Goal: Task Accomplishment & Management: Manage account settings

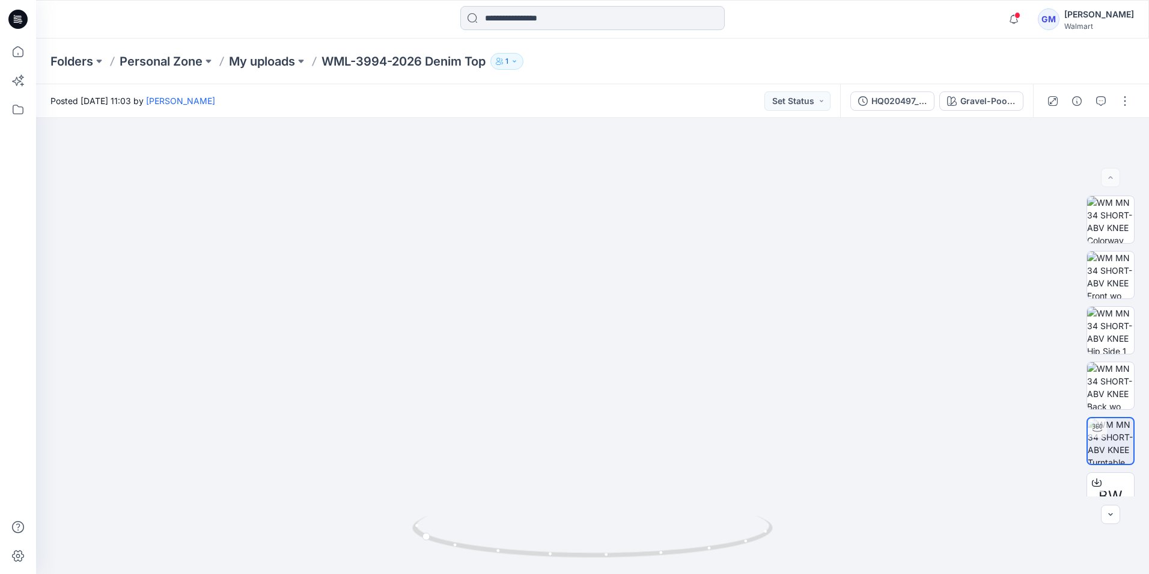
click at [524, 6] on input at bounding box center [593, 18] width 265 height 24
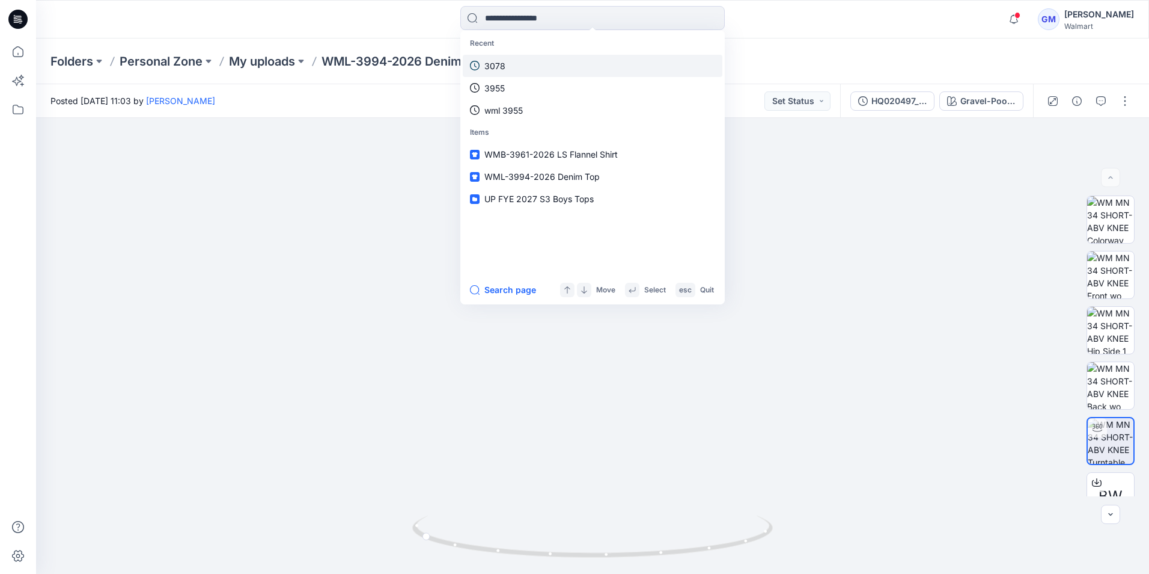
click at [529, 66] on link "3078" at bounding box center [593, 66] width 260 height 22
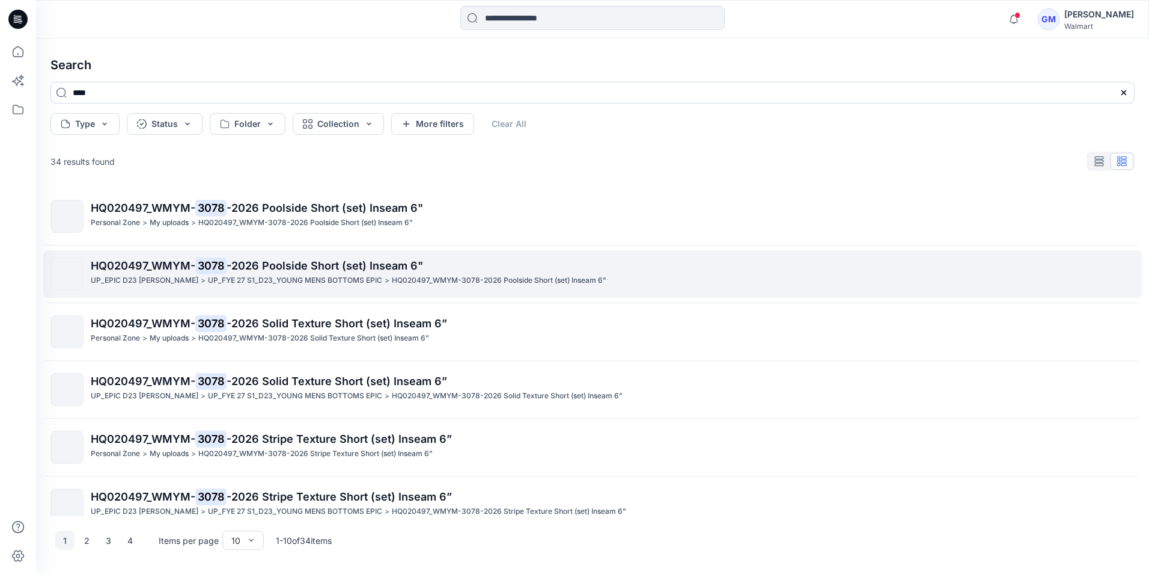
click at [228, 271] on span "-2026 Poolside Short (set) Inseam 6"" at bounding box center [325, 265] width 197 height 13
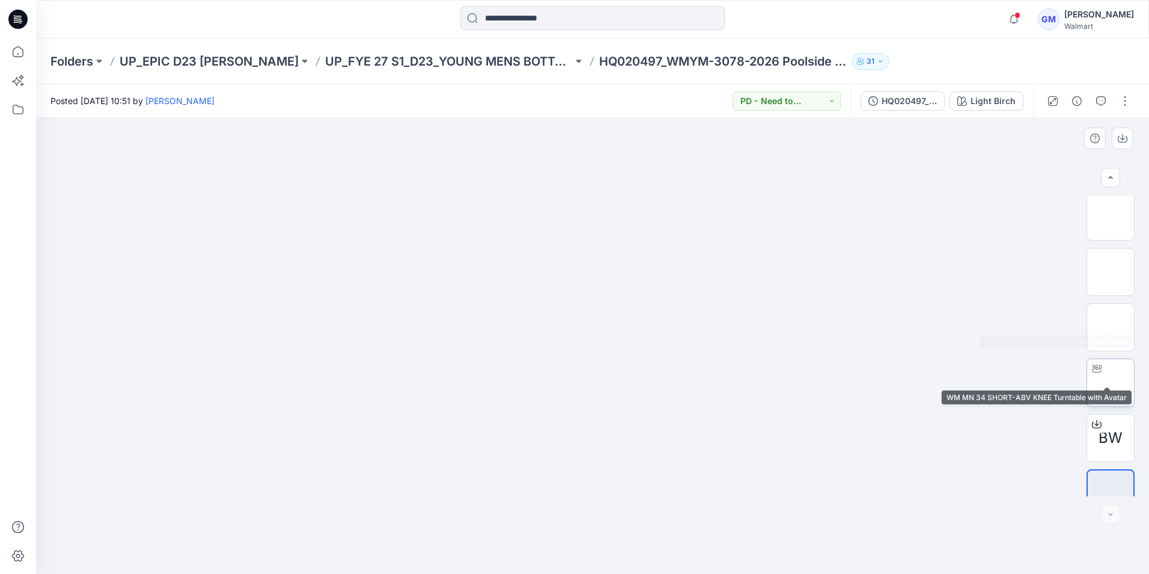
scroll to position [135, 0]
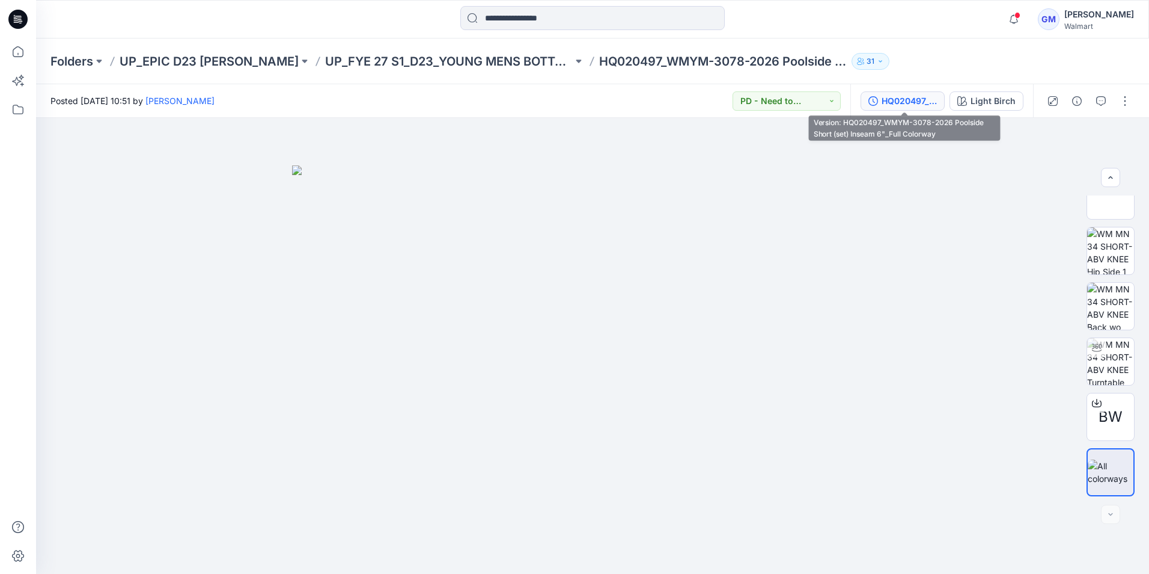
click at [902, 97] on div "HQ020497_WMYM-3078-2026 Poolside Short (set) Inseam 6"_Full Colorway" at bounding box center [909, 100] width 55 height 13
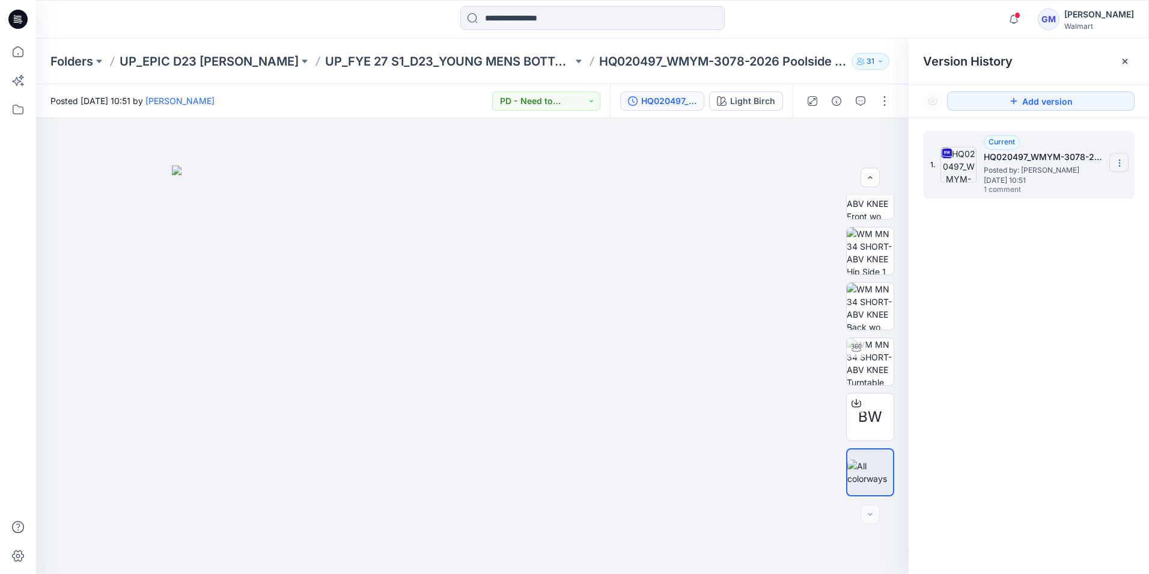
click at [1116, 166] on icon at bounding box center [1120, 163] width 10 height 10
click at [1035, 185] on span "Download Source BW File" at bounding box center [1059, 186] width 101 height 14
click at [801, 19] on div at bounding box center [592, 19] width 557 height 26
click at [854, 404] on icon at bounding box center [856, 402] width 5 height 6
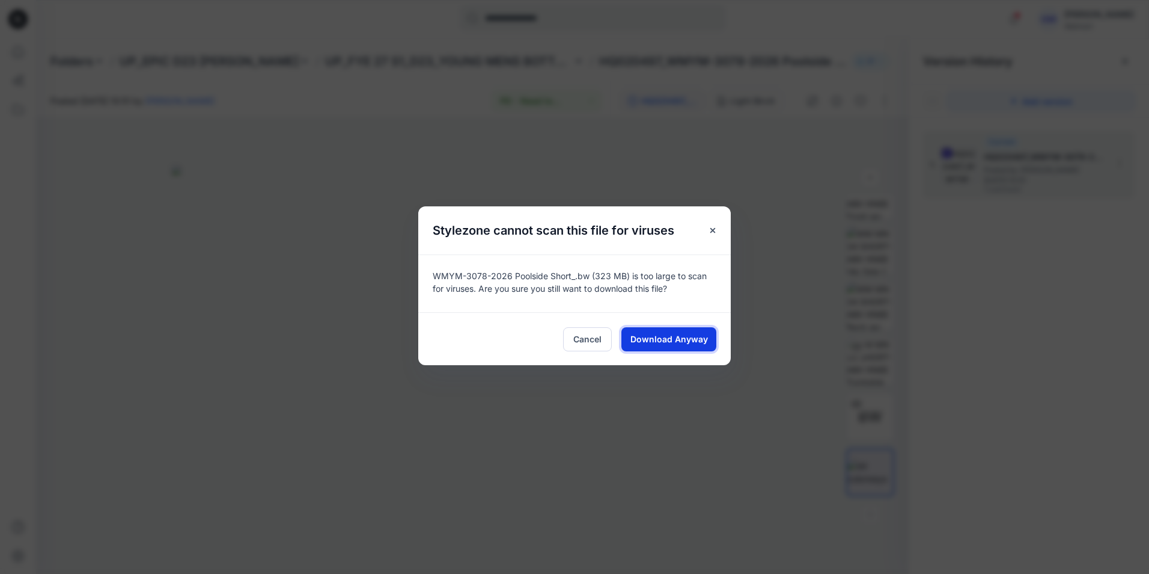
click at [700, 345] on button "Download Anyway" at bounding box center [669, 339] width 95 height 24
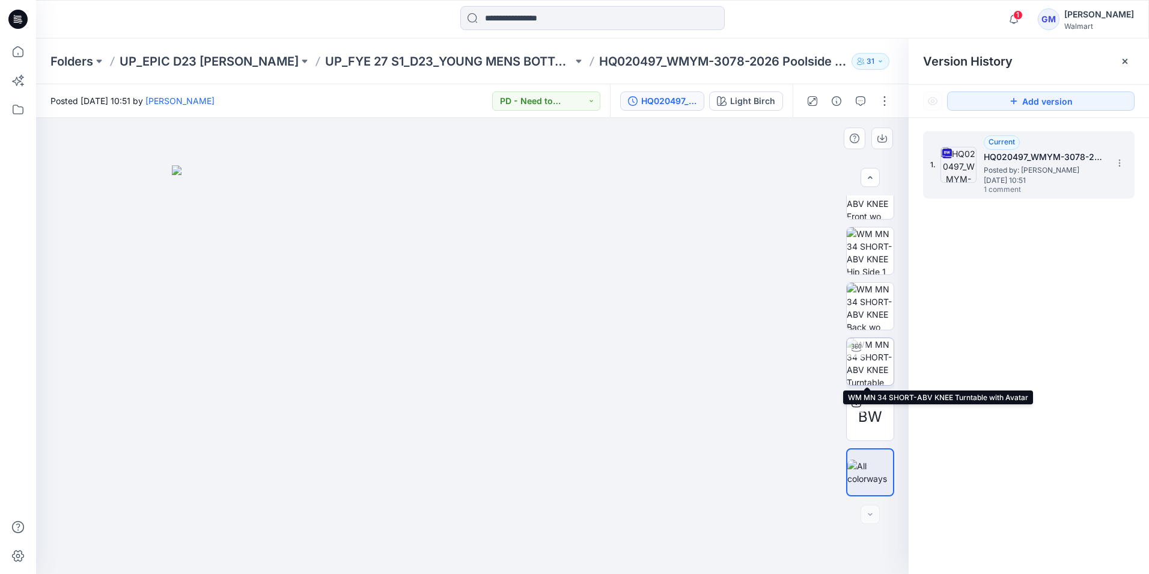
click at [865, 355] on img at bounding box center [870, 361] width 47 height 47
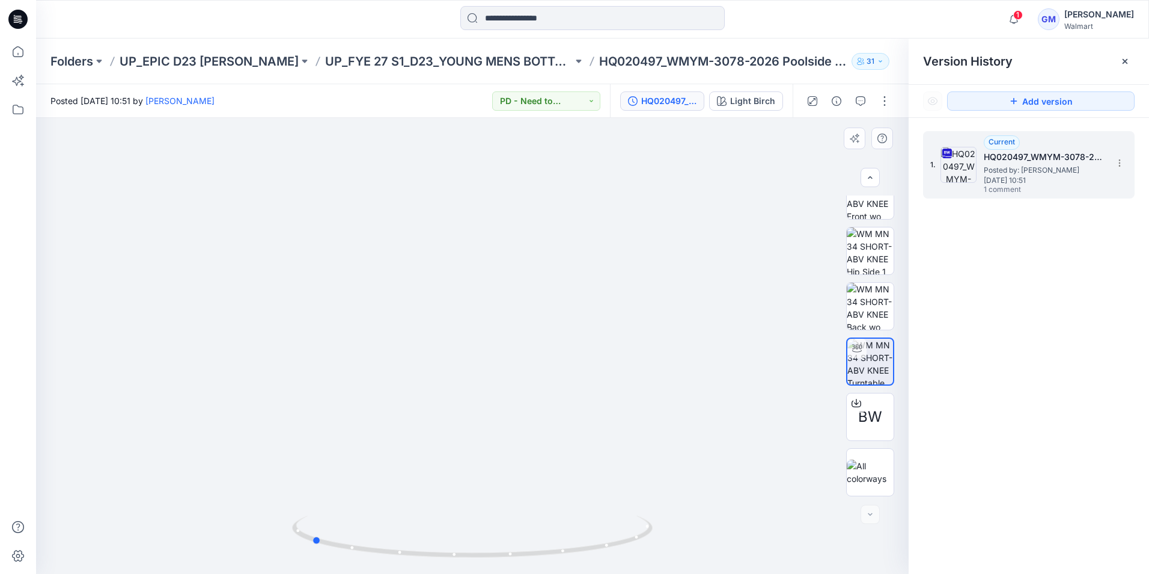
drag, startPoint x: 478, startPoint y: 557, endPoint x: 678, endPoint y: 534, distance: 201.0
click at [678, 534] on div at bounding box center [472, 346] width 873 height 456
click at [19, 20] on icon at bounding box center [17, 19] width 19 height 19
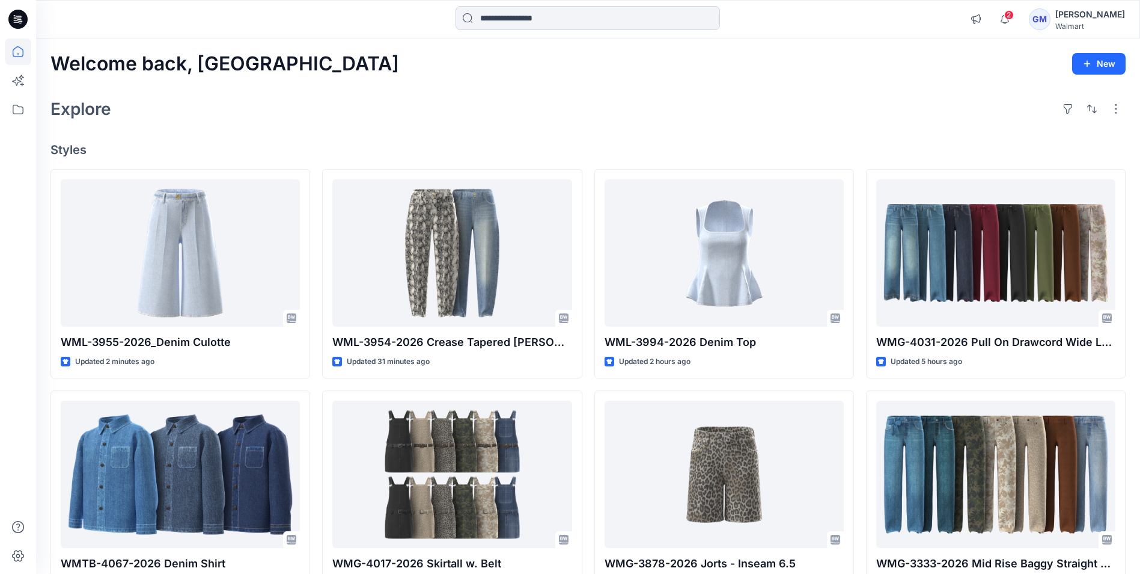
click at [516, 20] on input at bounding box center [588, 18] width 265 height 24
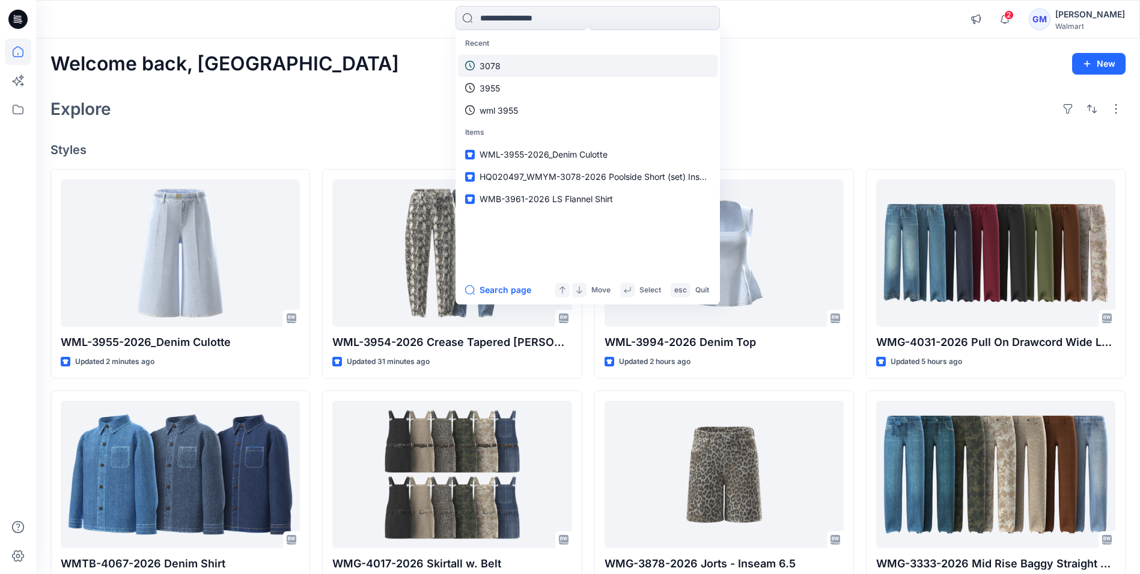
click at [516, 64] on link "3078" at bounding box center [588, 66] width 260 height 22
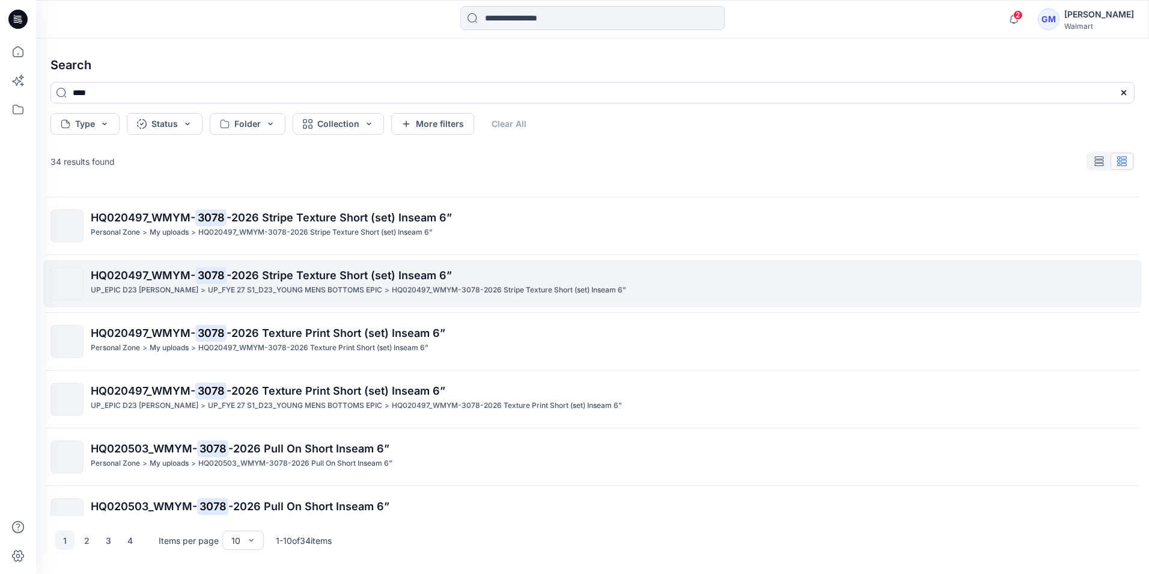
scroll to position [240, 0]
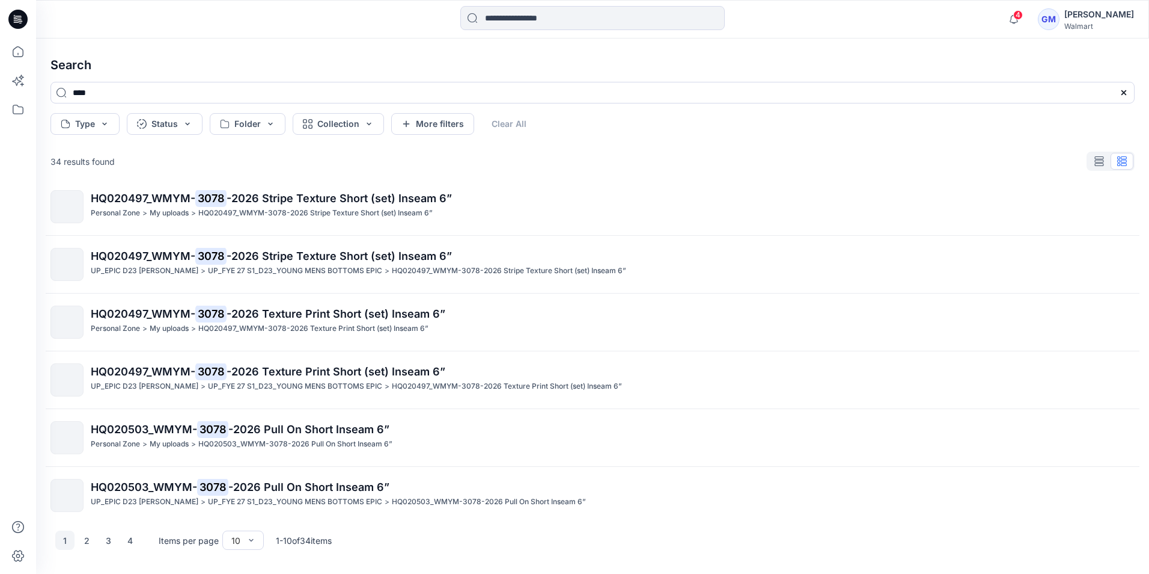
click at [19, 19] on icon at bounding box center [19, 19] width 5 height 1
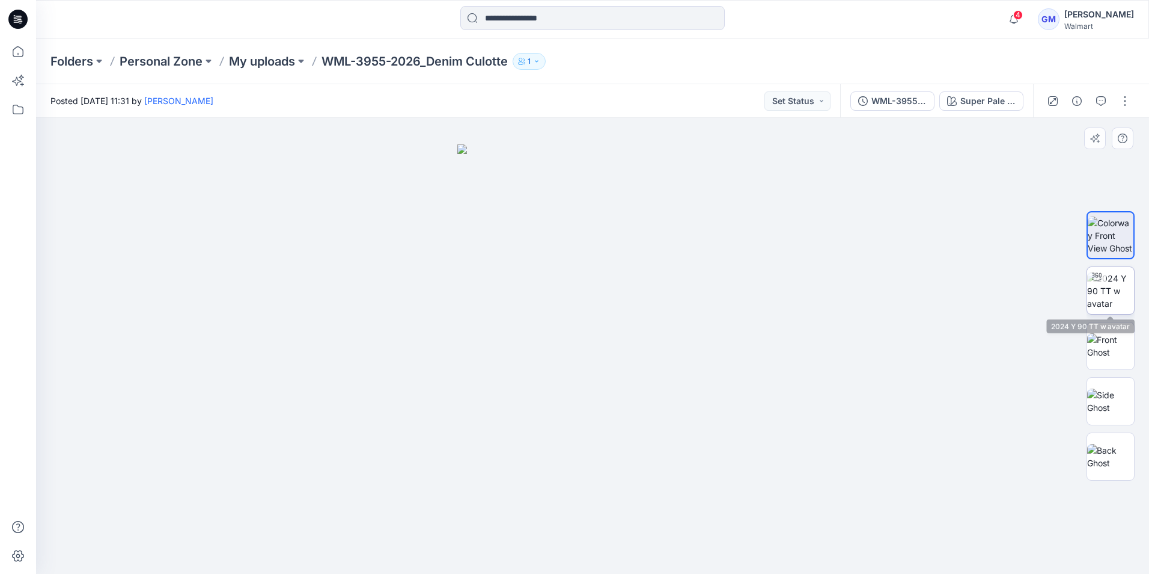
click at [1097, 292] on img at bounding box center [1111, 291] width 47 height 38
drag, startPoint x: 566, startPoint y: 388, endPoint x: 569, endPoint y: 275, distance: 113.0
click at [569, 275] on img at bounding box center [595, 2] width 1602 height 1142
drag, startPoint x: 555, startPoint y: 273, endPoint x: 562, endPoint y: 363, distance: 90.4
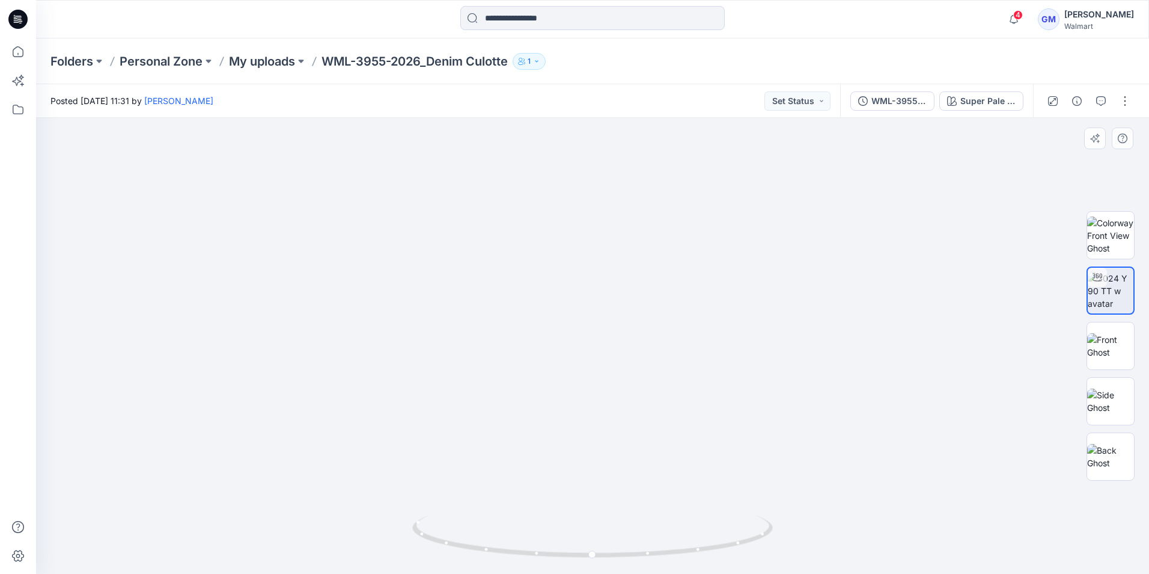
drag, startPoint x: 546, startPoint y: 334, endPoint x: 751, endPoint y: 347, distance: 205.4
drag, startPoint x: 757, startPoint y: 349, endPoint x: 704, endPoint y: 377, distance: 60.0
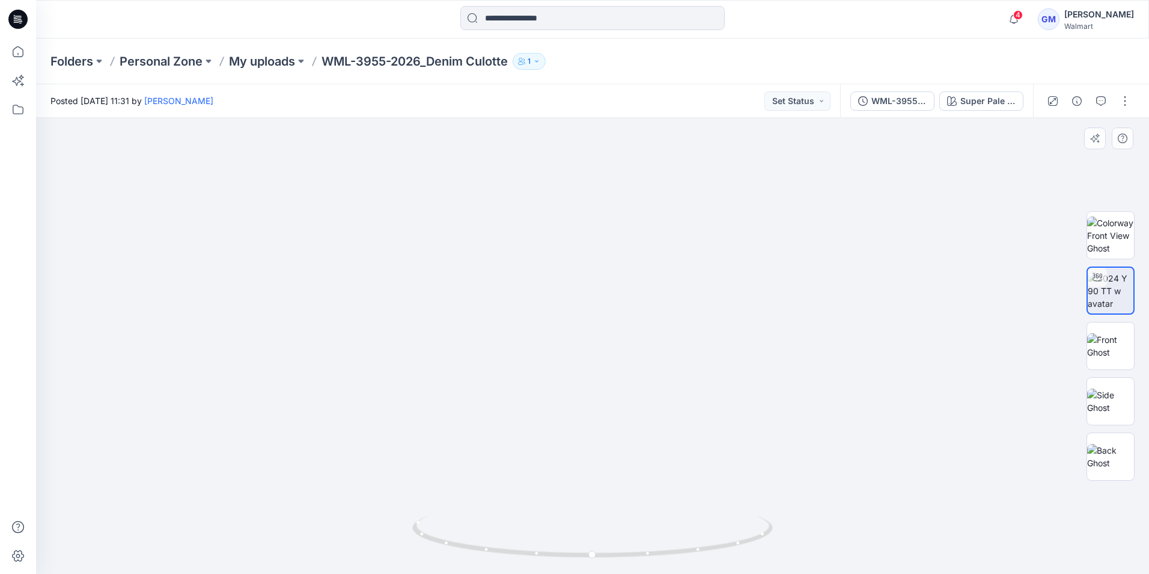
drag, startPoint x: 709, startPoint y: 412, endPoint x: 784, endPoint y: 408, distance: 75.3
click at [784, 408] on img at bounding box center [747, 33] width 1644 height 1080
drag, startPoint x: 921, startPoint y: 339, endPoint x: 638, endPoint y: 340, distance: 283.2
click at [899, 109] on button "WML-3955-2026_Denim Culotte_Full Colorway" at bounding box center [893, 100] width 84 height 19
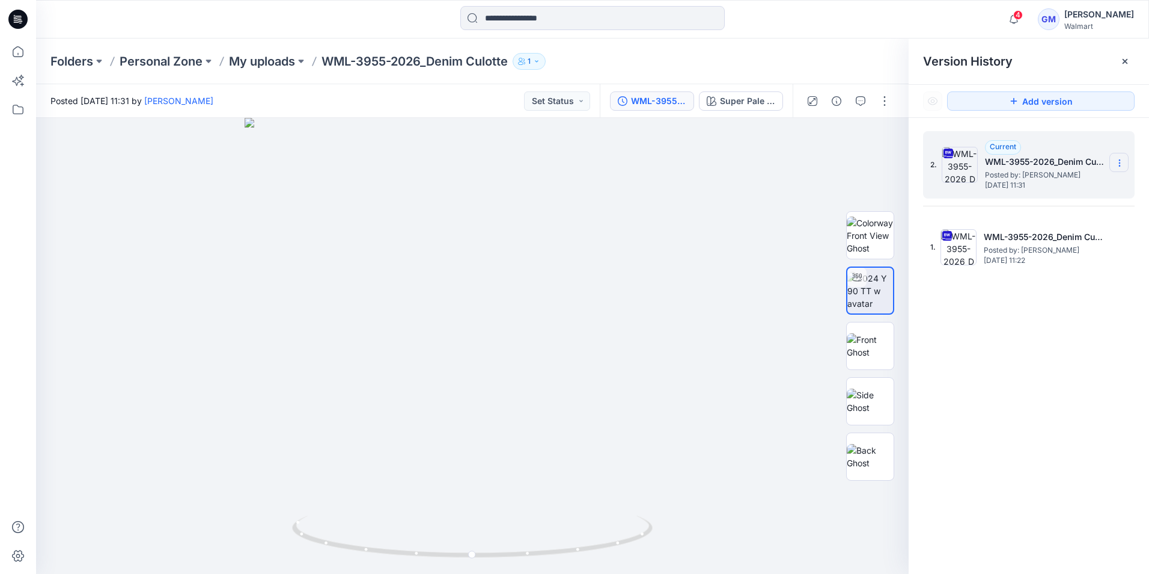
click at [1119, 160] on icon at bounding box center [1120, 163] width 10 height 10
click at [1061, 189] on span "Download Source BW File" at bounding box center [1059, 186] width 101 height 14
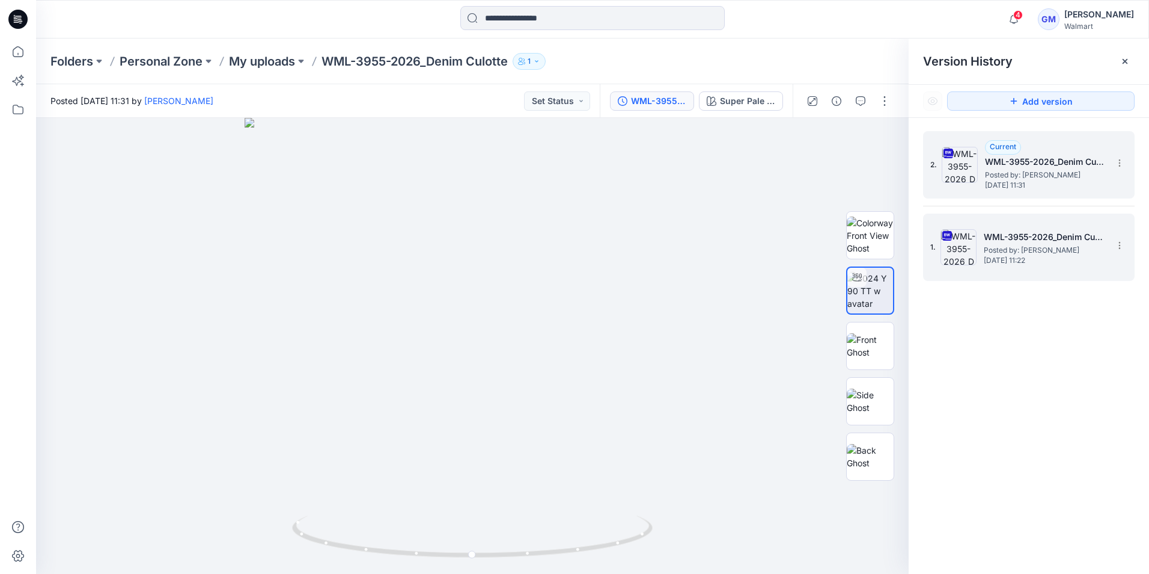
click at [963, 253] on img at bounding box center [959, 247] width 36 height 36
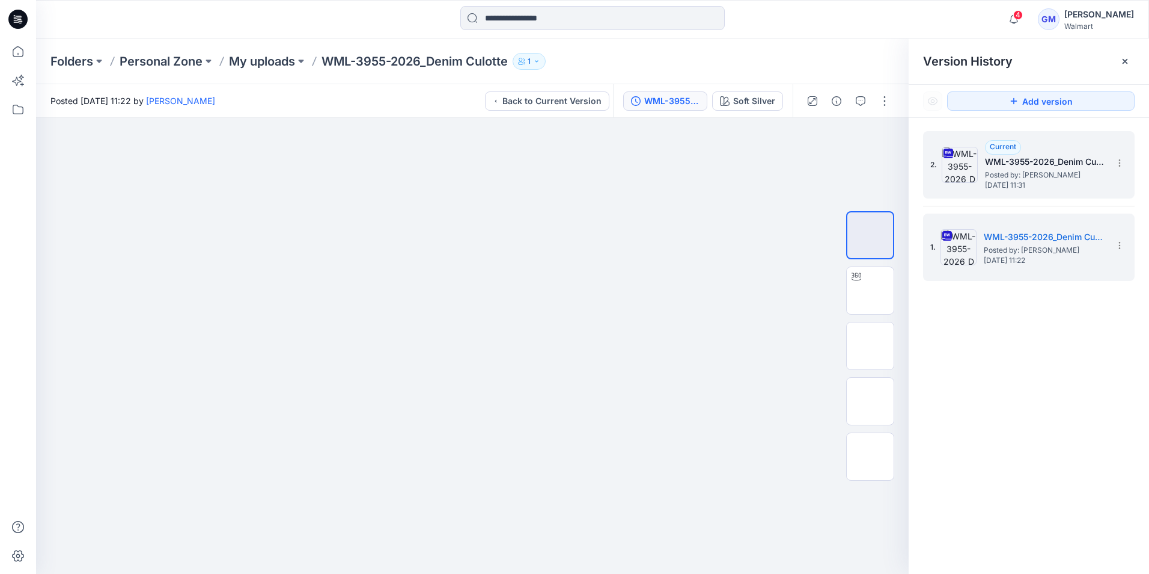
click at [976, 176] on img at bounding box center [960, 165] width 36 height 36
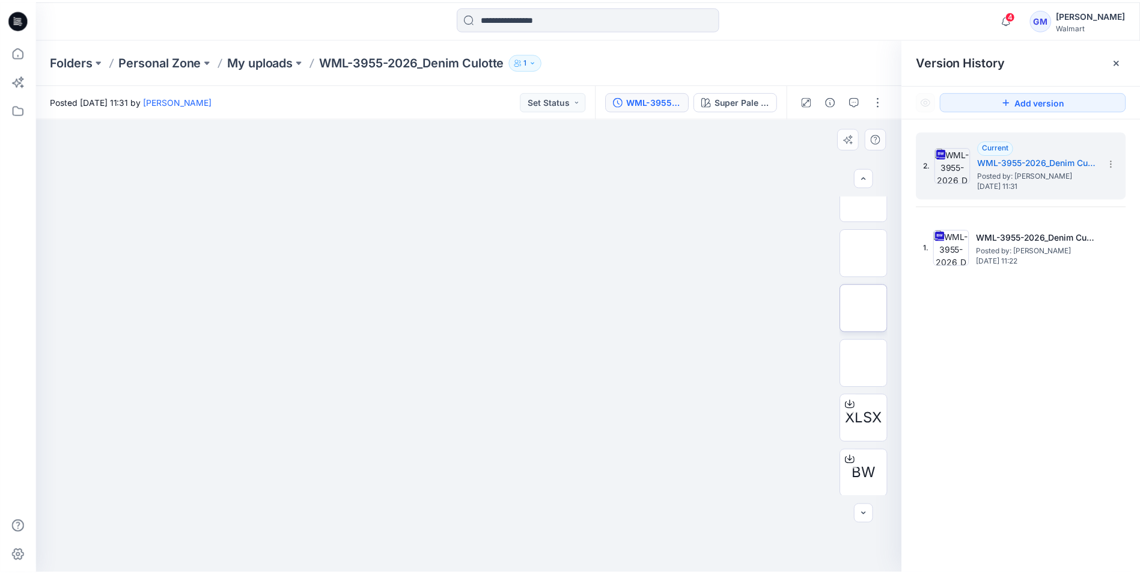
scroll to position [79, 0]
click at [871, 195] on img at bounding box center [871, 195] width 0 height 0
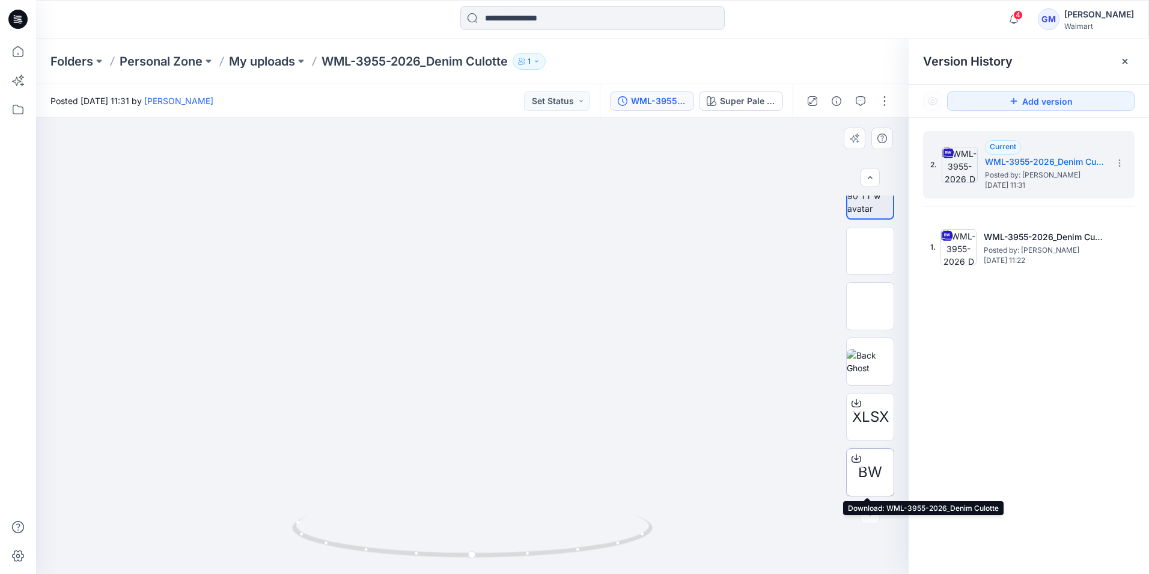
click at [852, 458] on icon at bounding box center [857, 458] width 10 height 10
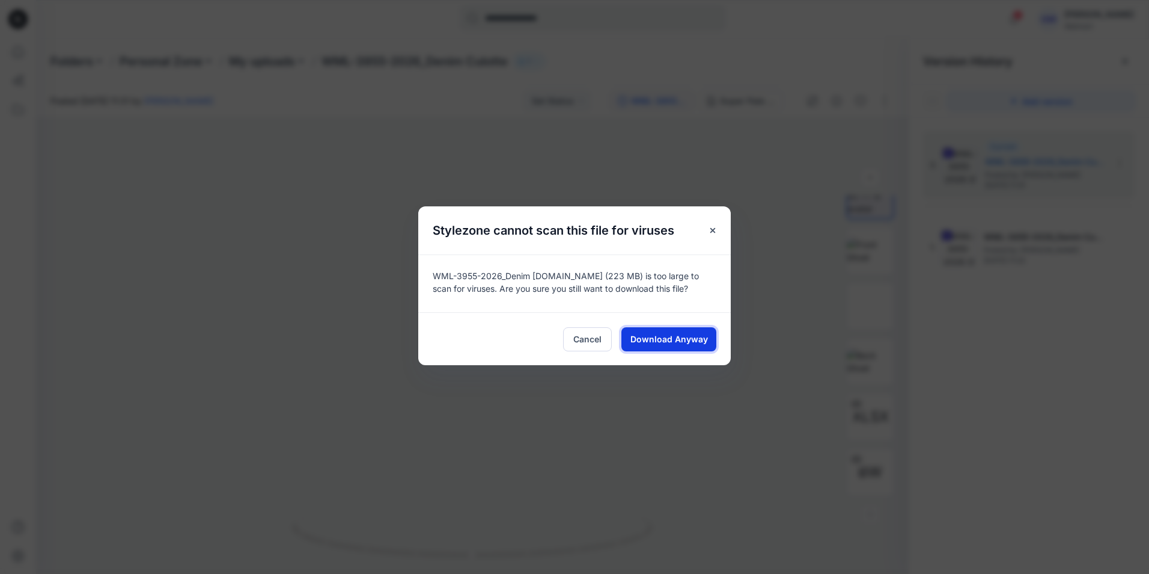
click at [658, 341] on span "Download Anyway" at bounding box center [670, 338] width 78 height 13
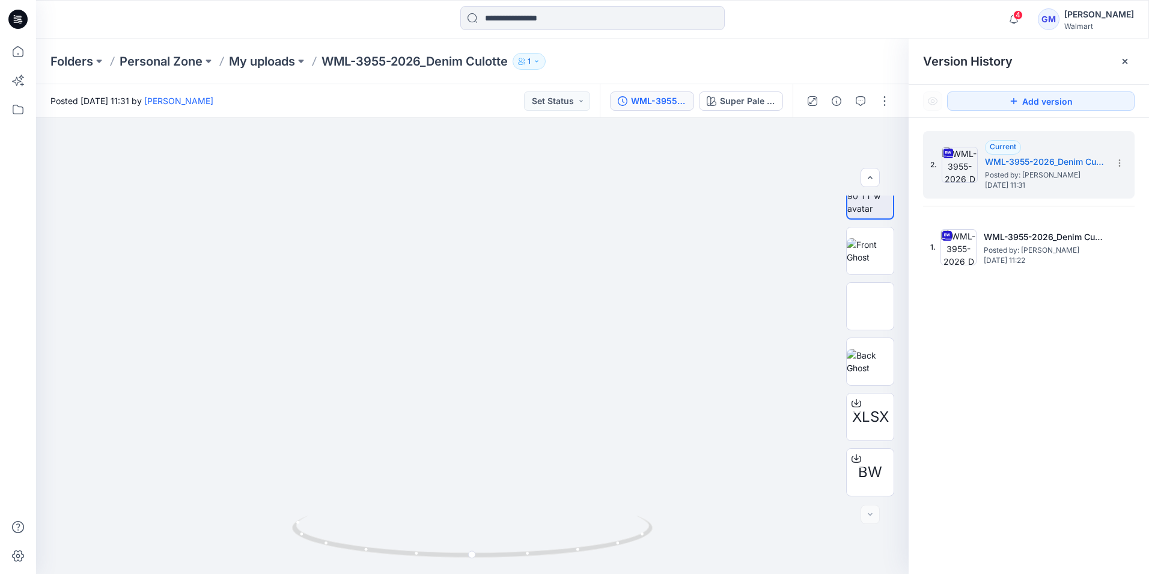
click at [382, 25] on div at bounding box center [592, 19] width 557 height 26
drag, startPoint x: 537, startPoint y: 328, endPoint x: 534, endPoint y: 212, distance: 116.1
drag, startPoint x: 521, startPoint y: 256, endPoint x: 516, endPoint y: 322, distance: 66.9
click at [23, 17] on icon at bounding box center [17, 19] width 19 height 19
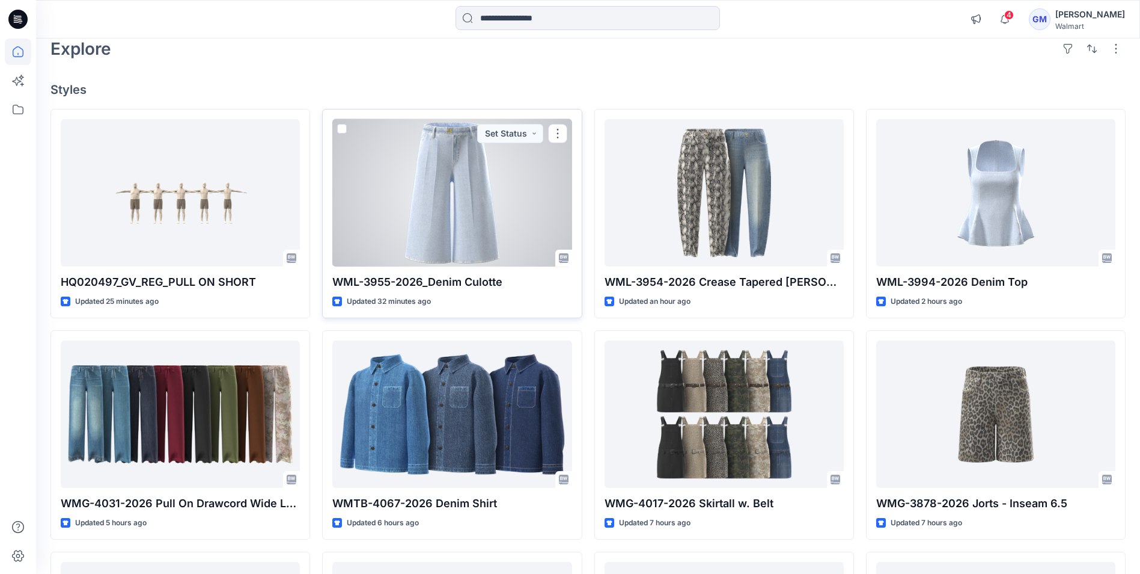
scroll to position [120, 0]
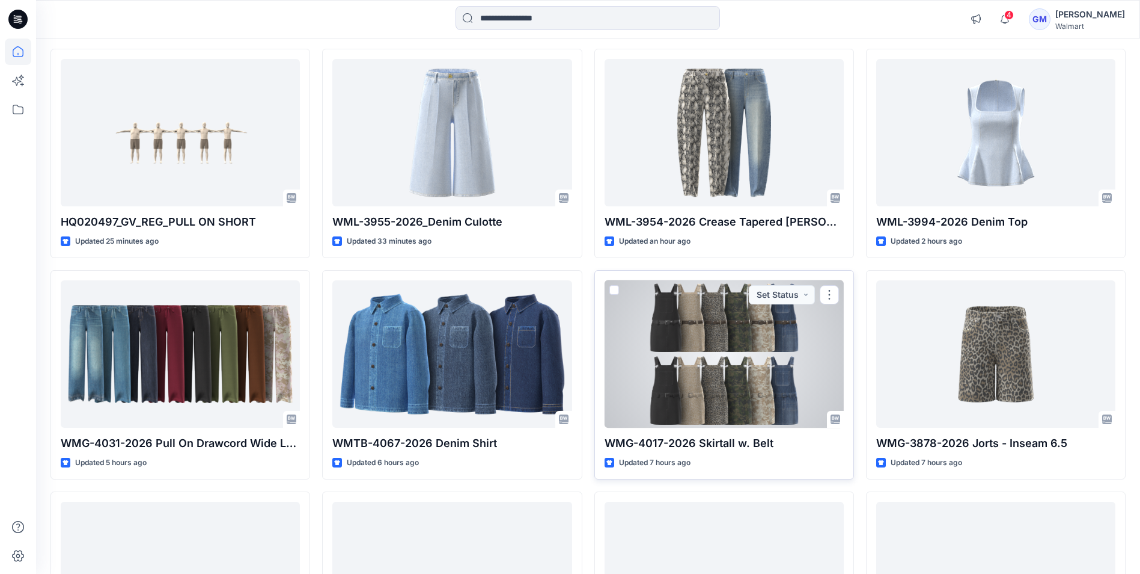
click at [676, 344] on div at bounding box center [724, 353] width 239 height 147
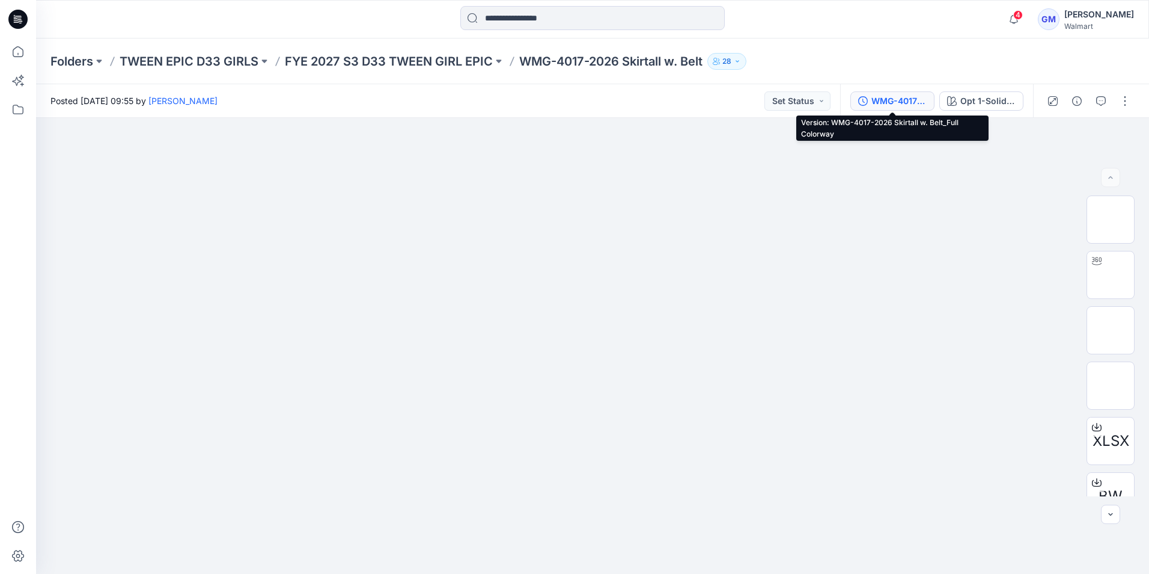
click at [874, 103] on div "WMG-4017-2026 Skirtall w. Belt_Full Colorway" at bounding box center [899, 100] width 55 height 13
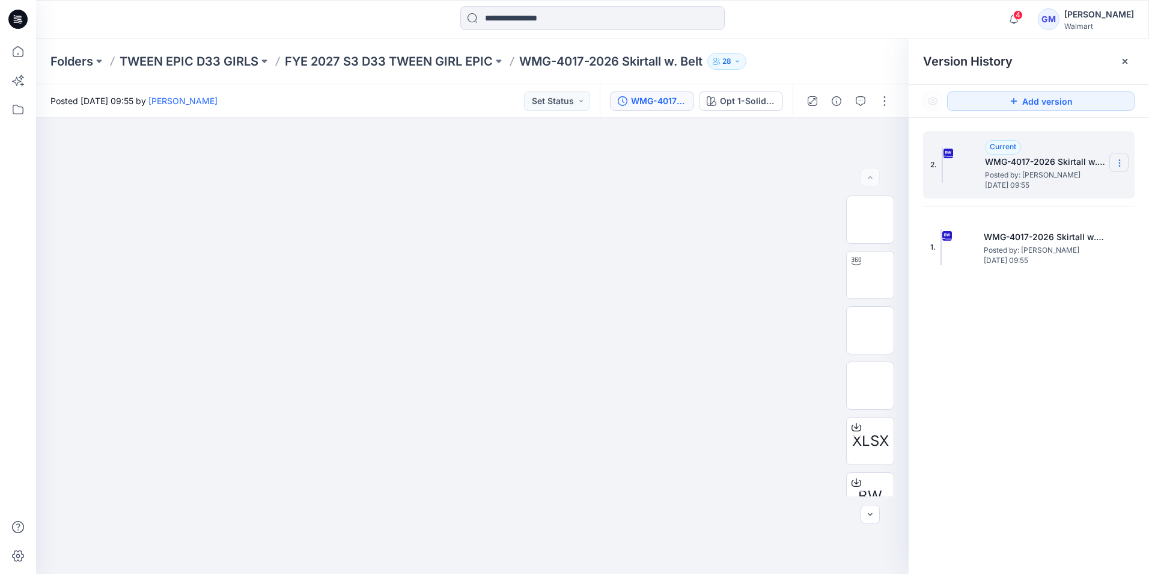
click at [1118, 161] on icon at bounding box center [1120, 163] width 10 height 10
click at [1089, 188] on span "Download Source BW File" at bounding box center [1059, 186] width 101 height 14
click at [795, 51] on div "Folders TWEEN EPIC D33 GIRLS FYE 2027 S3 D33 TWEEN GIRL EPIC WMG-4017-2026 Skir…" at bounding box center [592, 61] width 1113 height 46
click at [14, 22] on icon at bounding box center [17, 19] width 19 height 19
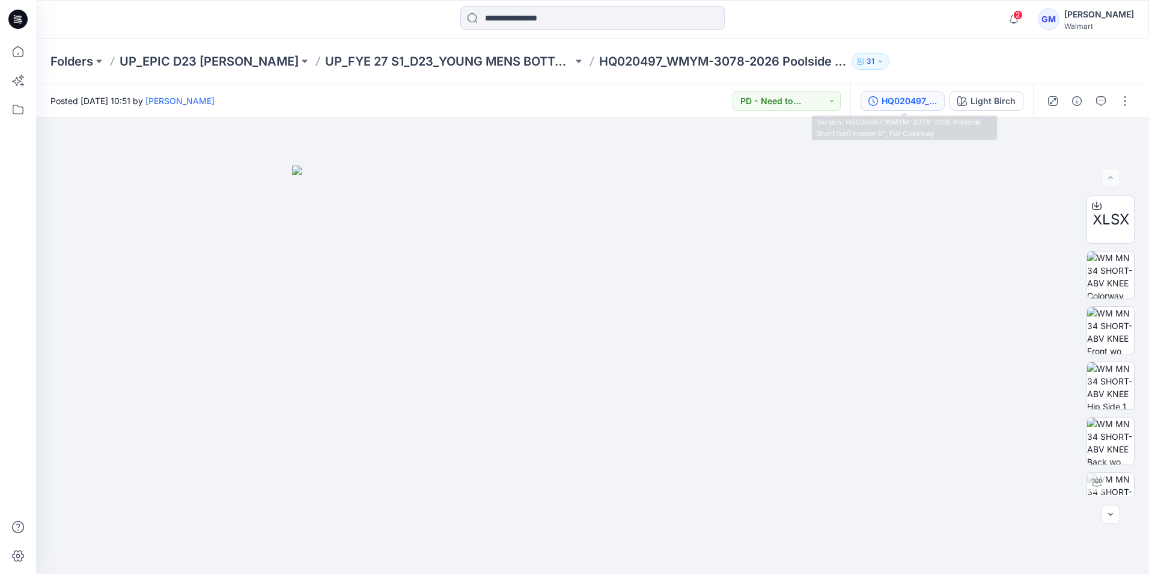
click at [899, 98] on div "HQ020497_WMYM-3078-2026 Poolside Short (set) Inseam 6"_Full Colorway" at bounding box center [909, 100] width 55 height 13
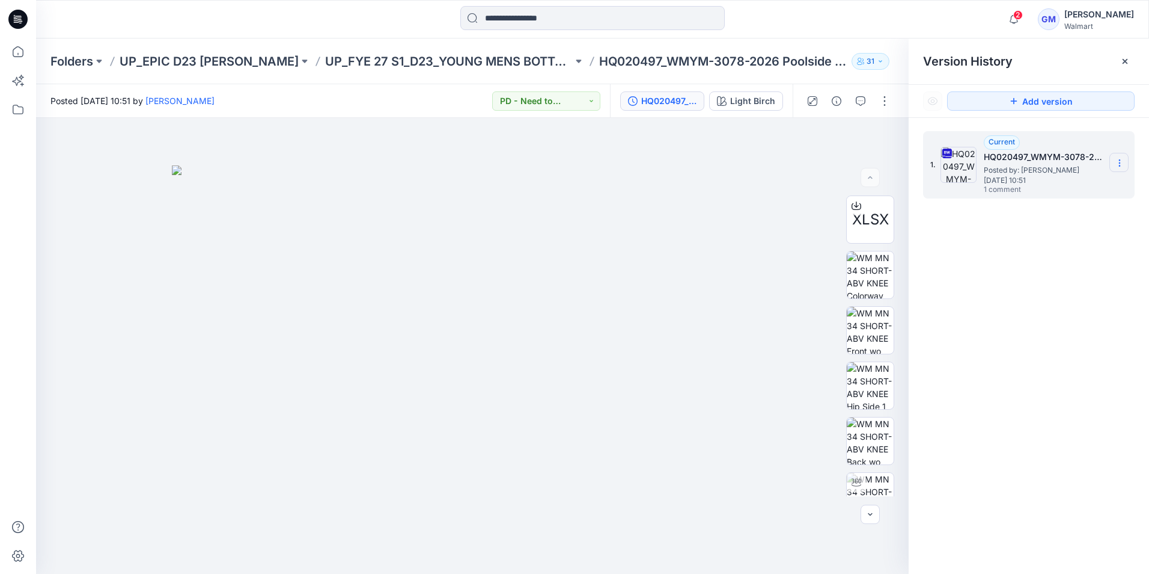
click at [1119, 162] on icon at bounding box center [1120, 163] width 10 height 10
click at [1077, 209] on span "Duplicate Version" at bounding box center [1043, 210] width 69 height 14
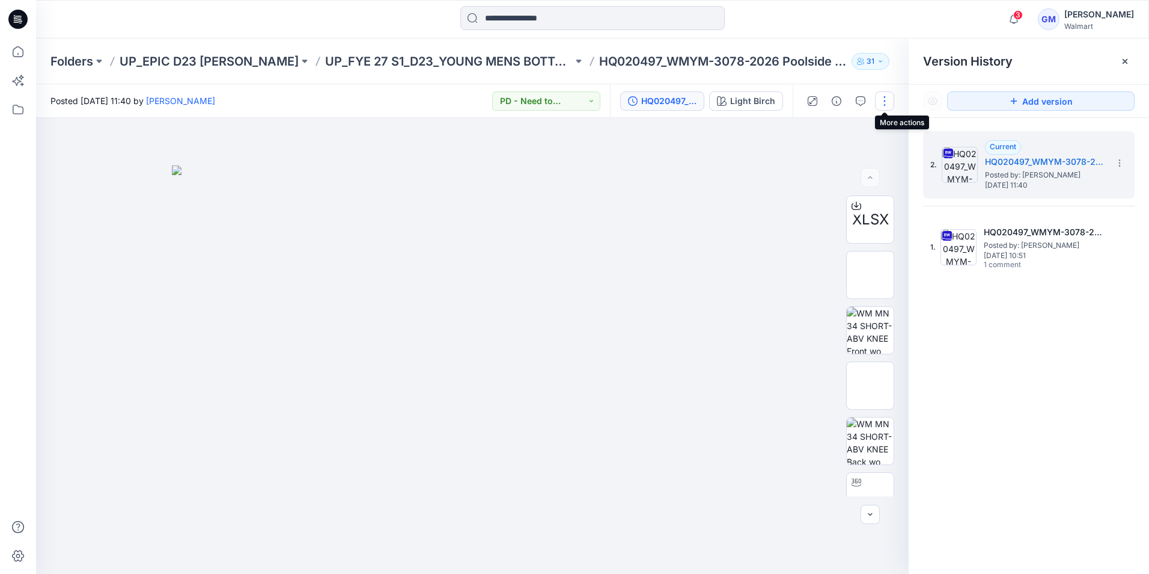
click at [882, 105] on button "button" at bounding box center [884, 100] width 19 height 19
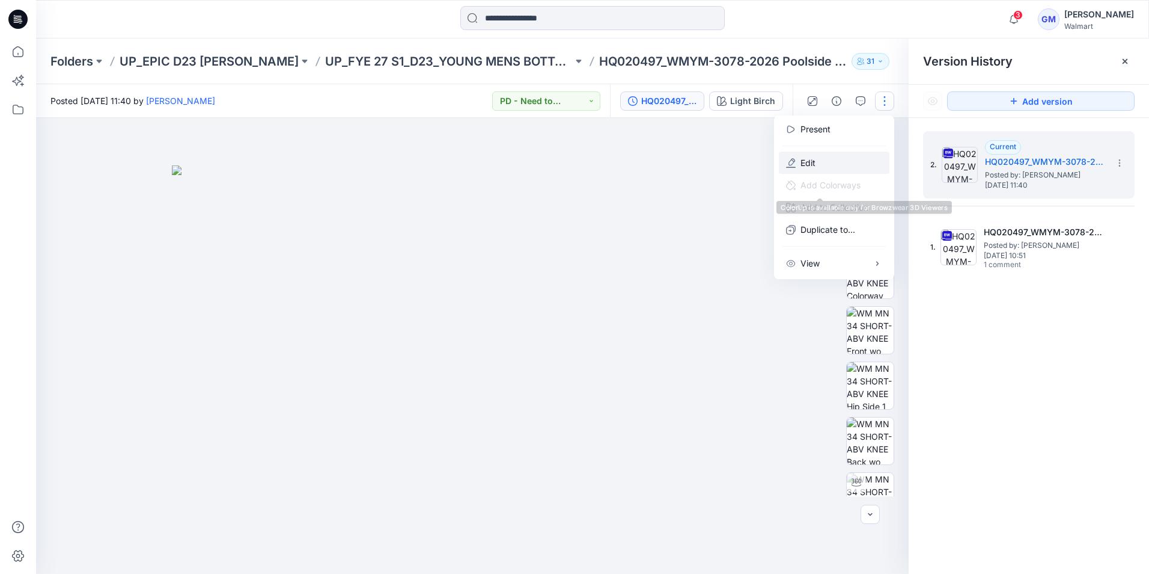
click at [812, 160] on p "Edit" at bounding box center [808, 162] width 15 height 13
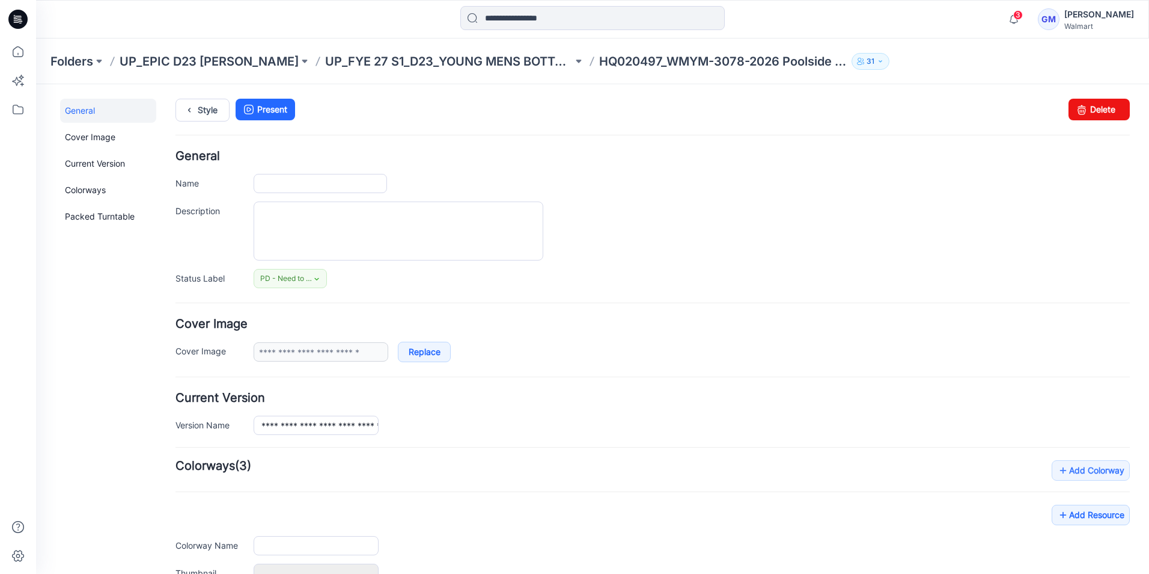
type input "**********"
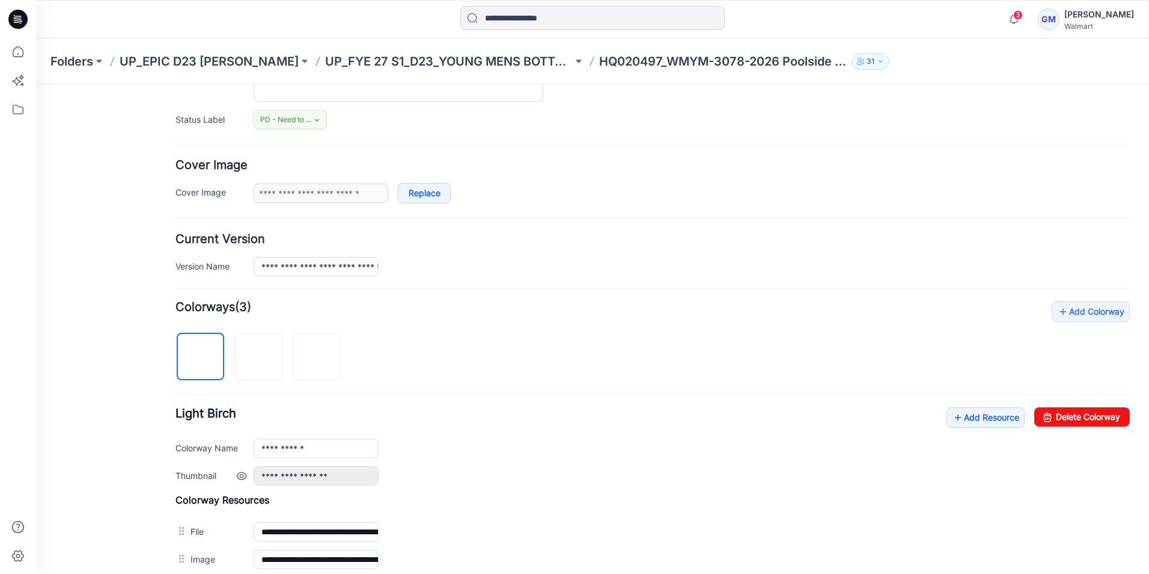
scroll to position [180, 0]
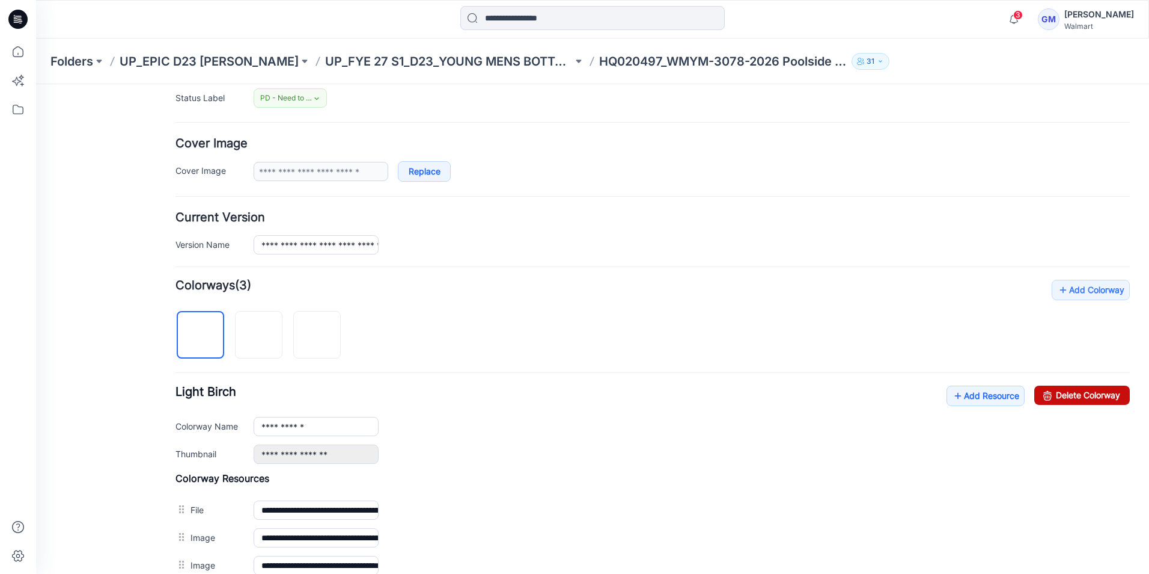
drag, startPoint x: 1077, startPoint y: 400, endPoint x: 666, endPoint y: 143, distance: 484.8
click at [1077, 400] on link "Delete Colorway" at bounding box center [1083, 394] width 96 height 19
click at [1070, 396] on link "Delete Colorway" at bounding box center [1083, 394] width 96 height 19
type input "**********"
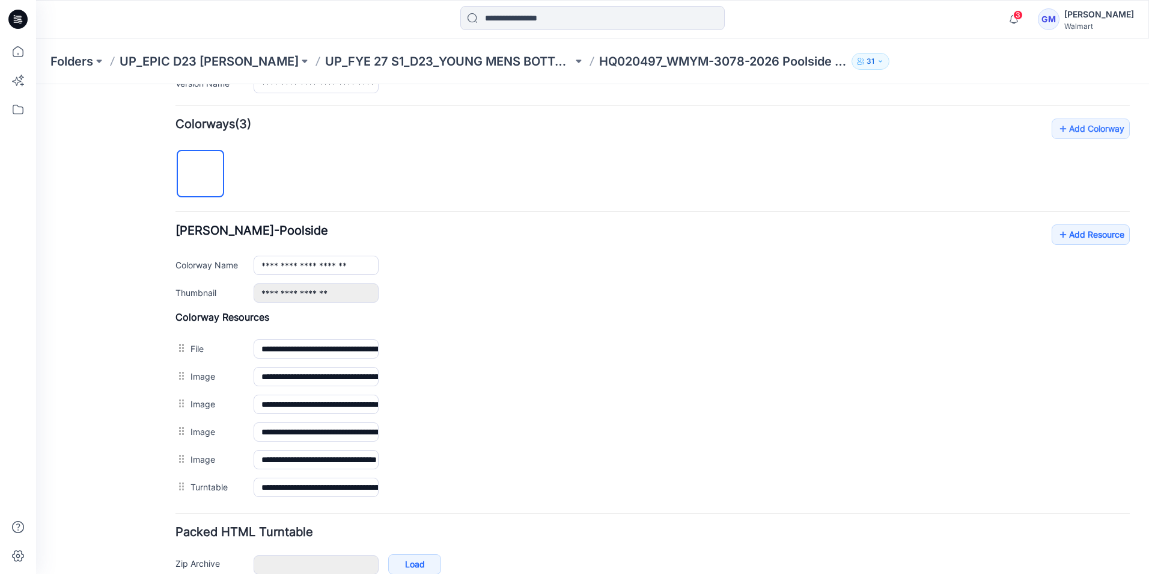
scroll to position [406, 0]
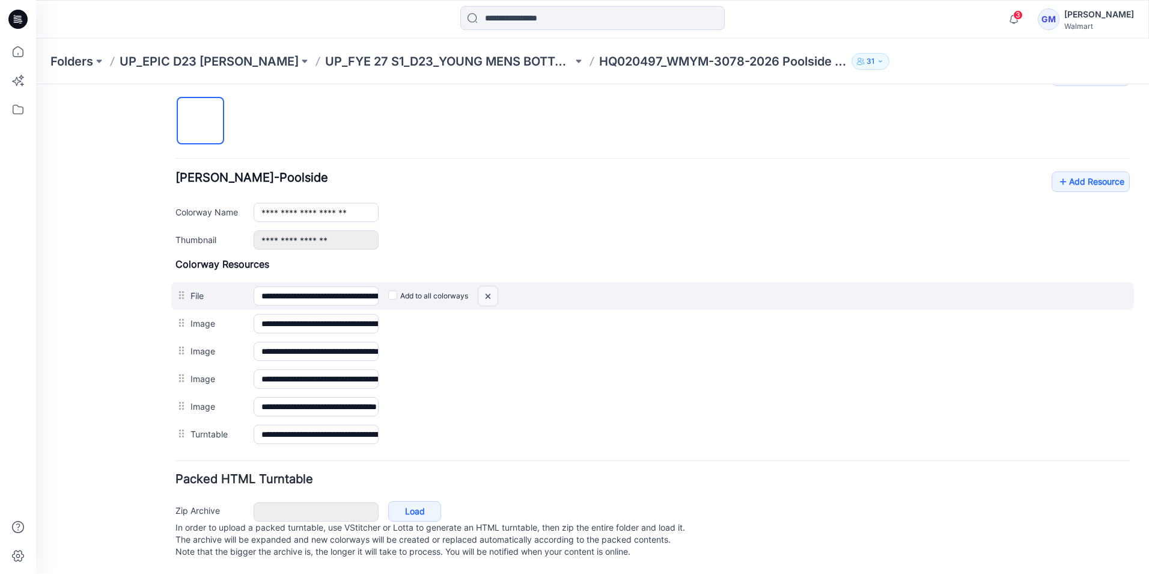
click at [493, 286] on img at bounding box center [488, 296] width 19 height 20
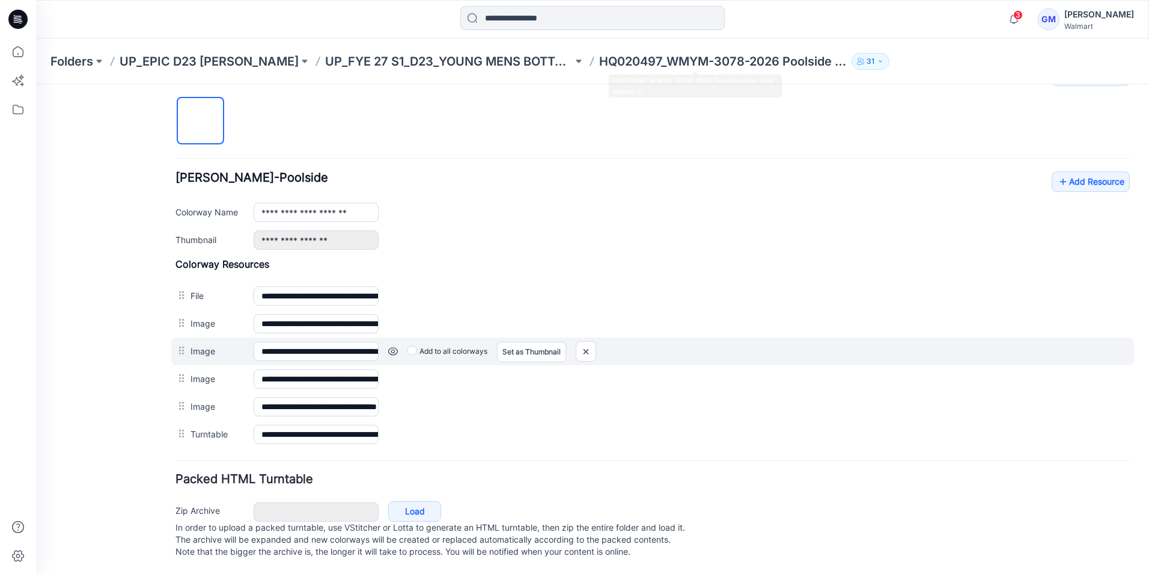
scroll to position [379, 0]
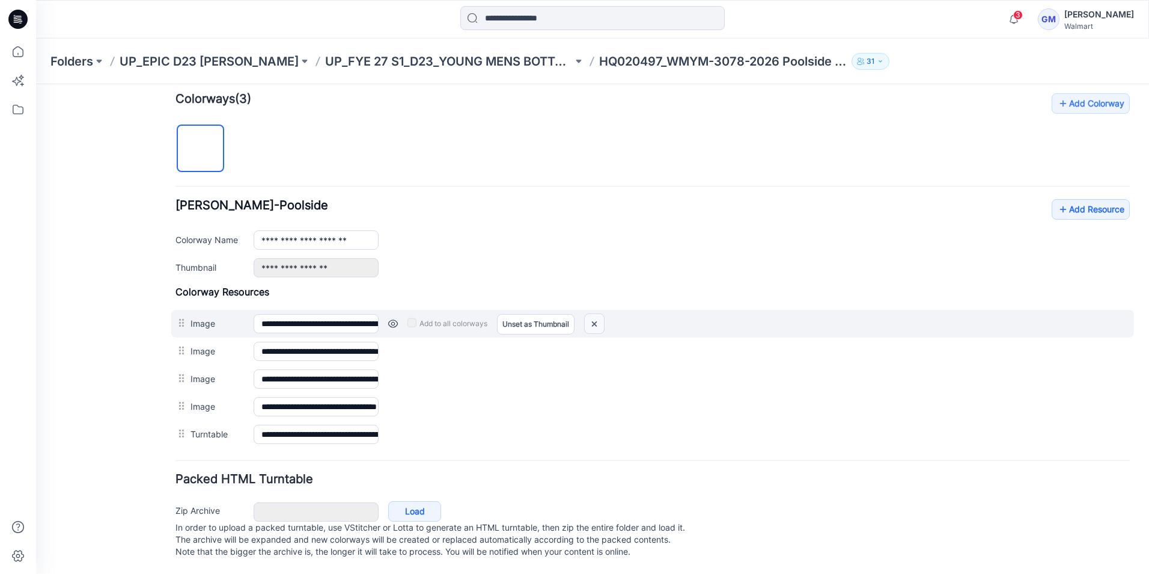
click at [595, 314] on img at bounding box center [594, 324] width 19 height 20
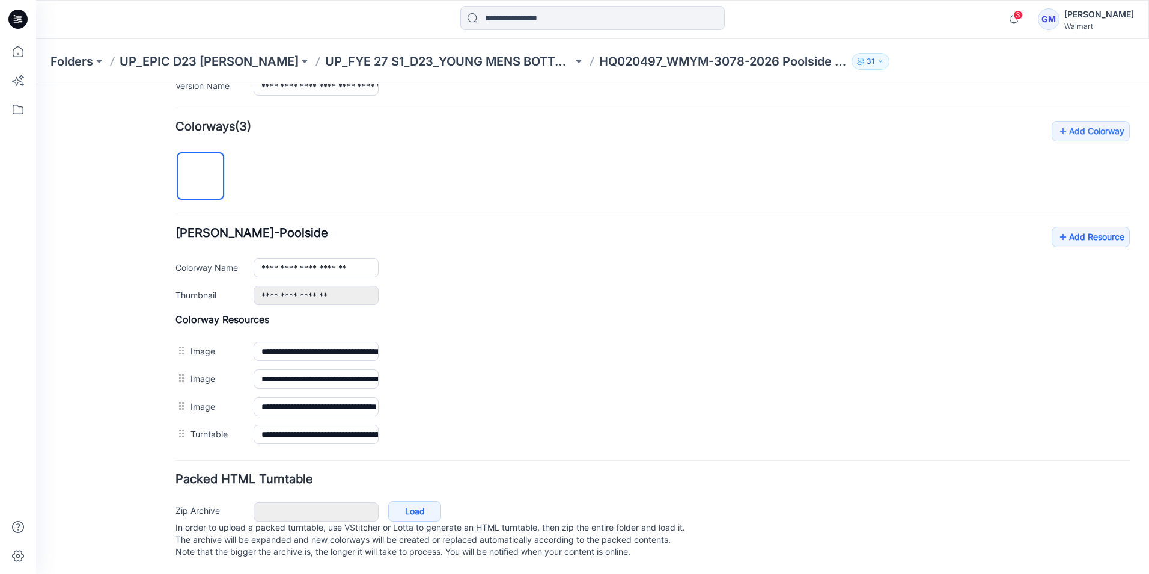
scroll to position [351, 0]
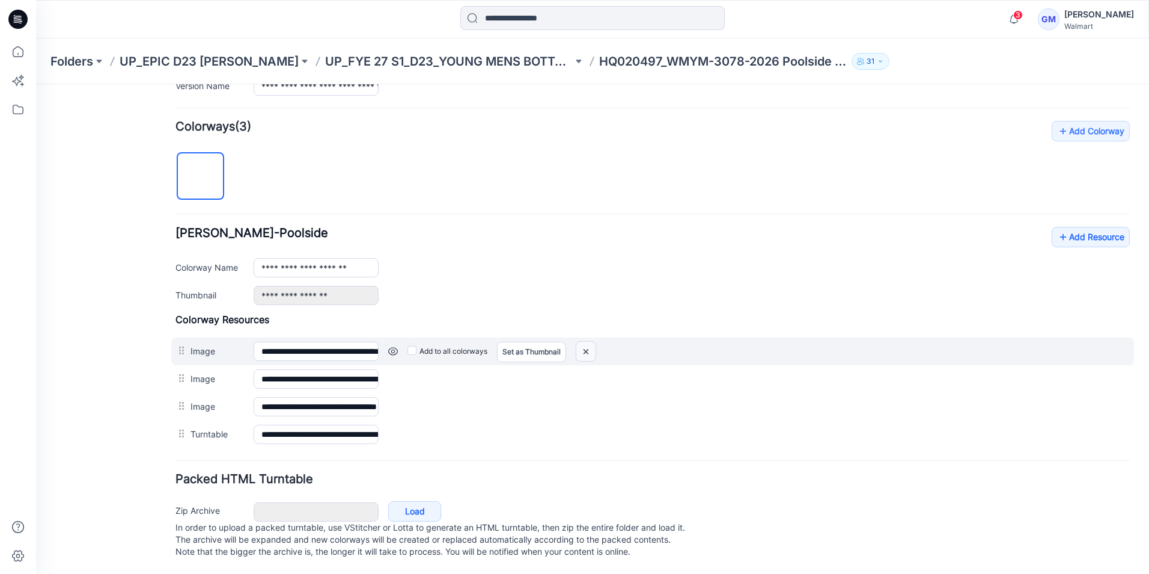
click at [587, 341] on img at bounding box center [586, 351] width 19 height 20
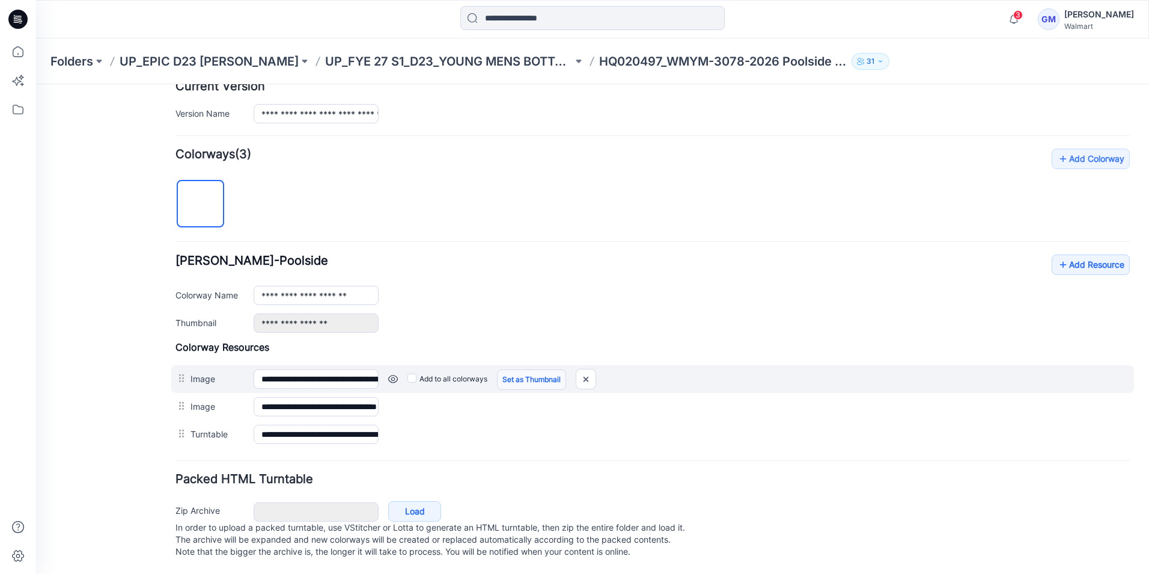
scroll to position [323, 0]
click at [583, 369] on img at bounding box center [586, 379] width 19 height 20
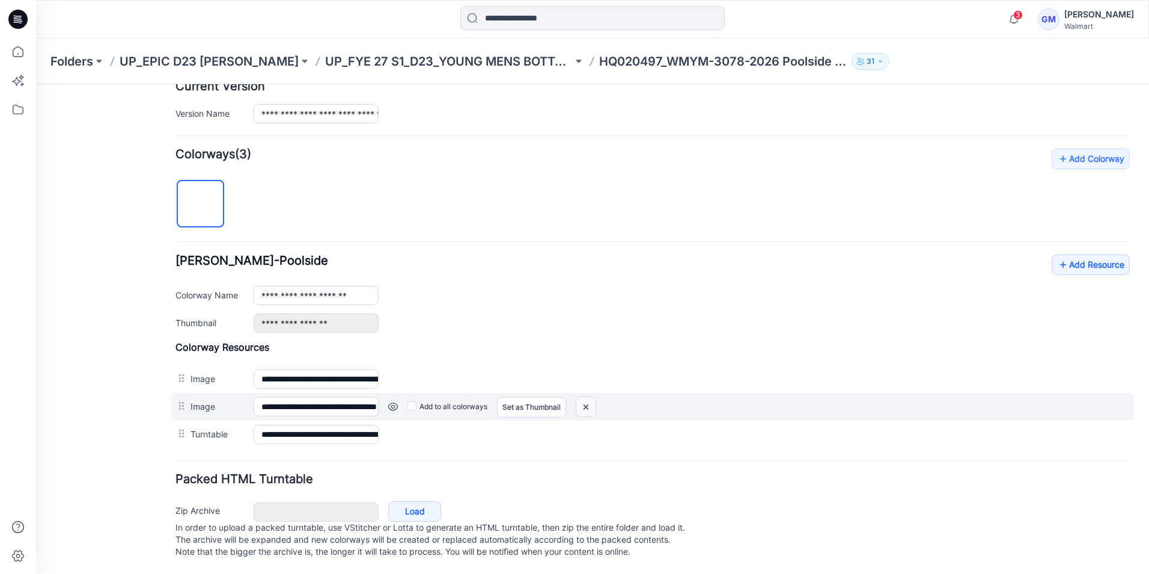
scroll to position [296, 0]
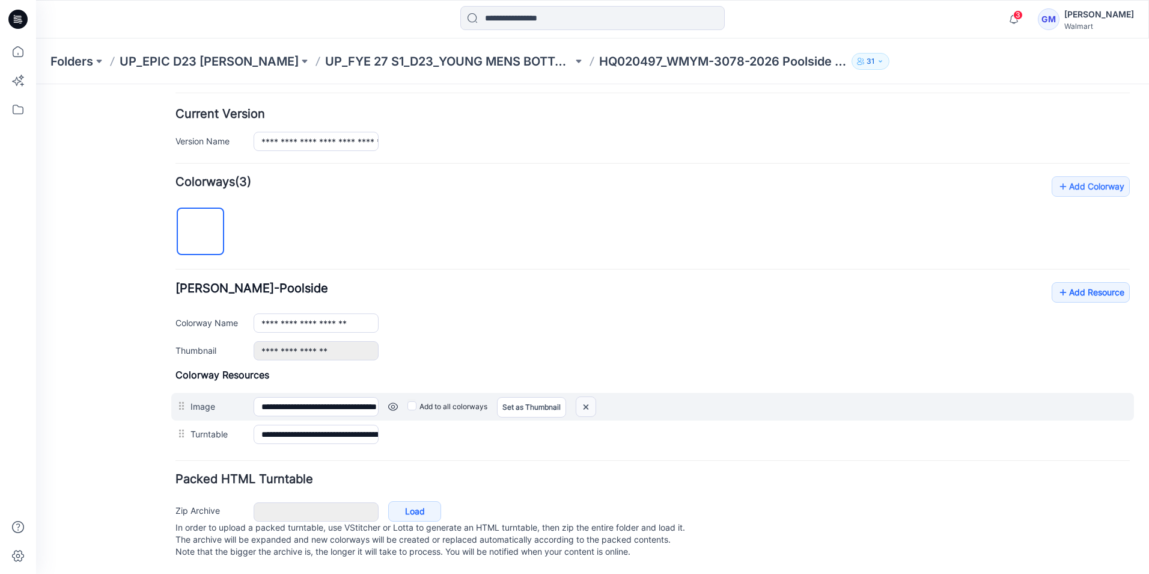
click at [584, 397] on img at bounding box center [586, 407] width 19 height 20
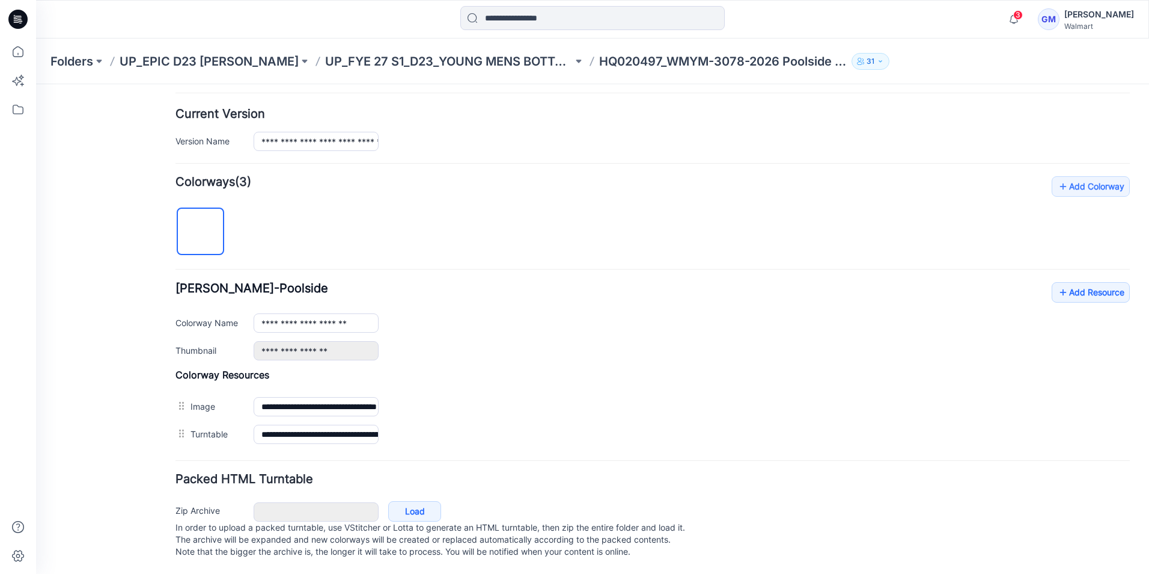
scroll to position [268, 0]
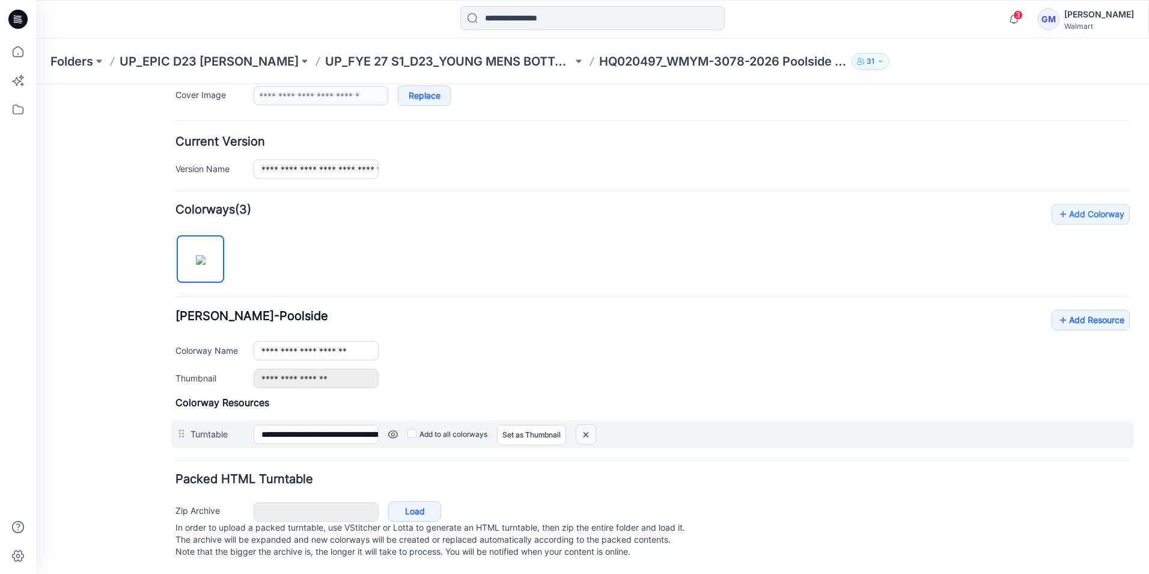
drag, startPoint x: 592, startPoint y: 419, endPoint x: 661, endPoint y: 153, distance: 274.6
click at [592, 424] on img at bounding box center [586, 434] width 19 height 20
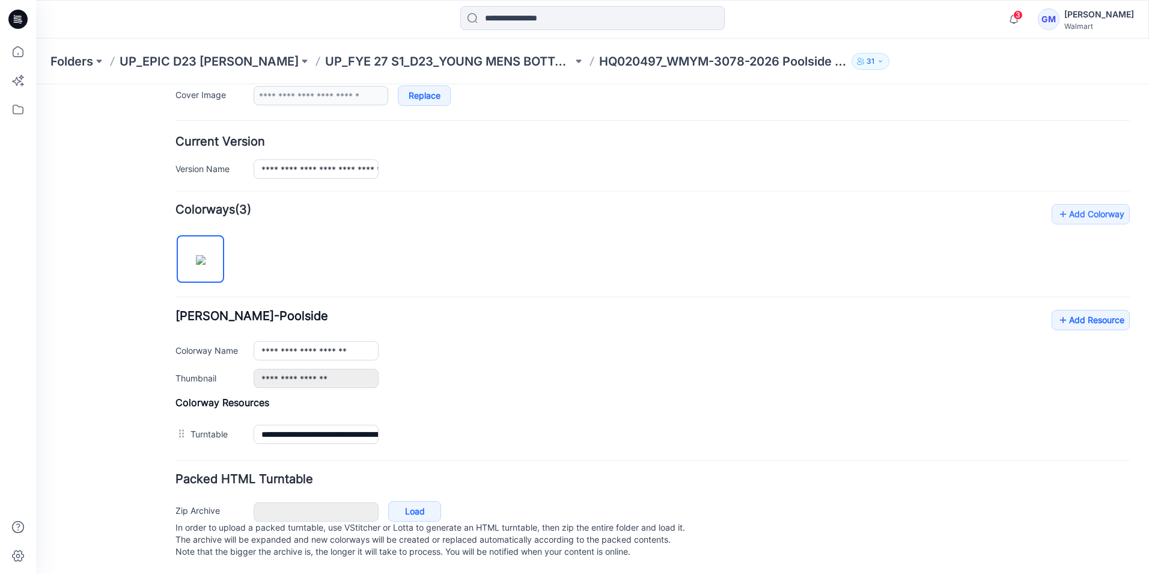
scroll to position [228, 0]
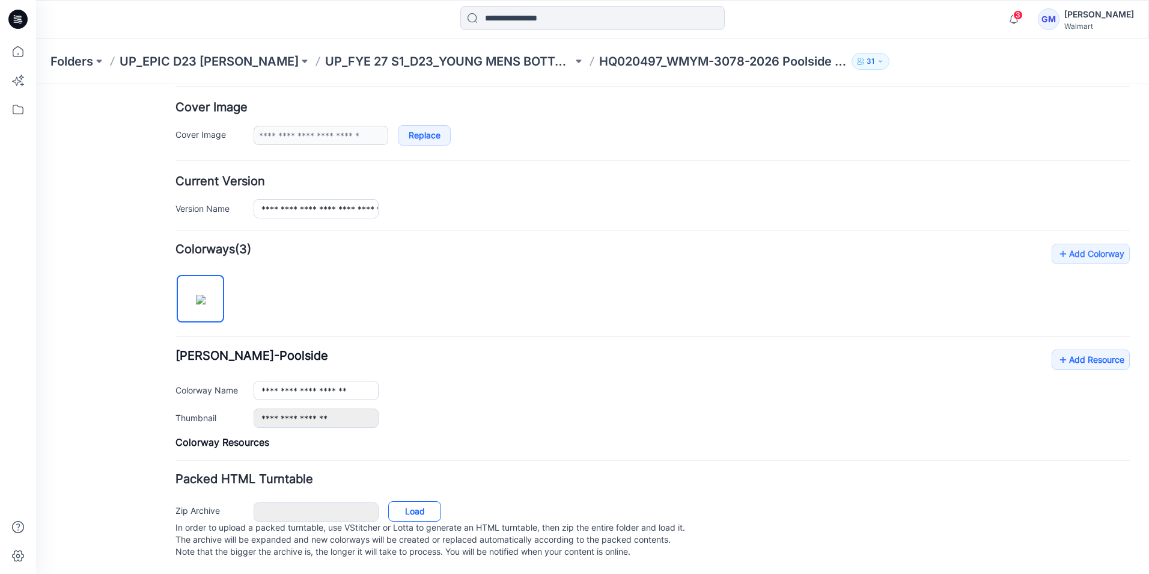
click at [424, 501] on link "Load" at bounding box center [414, 511] width 53 height 20
click at [1067, 350] on link "Add Resource" at bounding box center [1091, 359] width 78 height 20
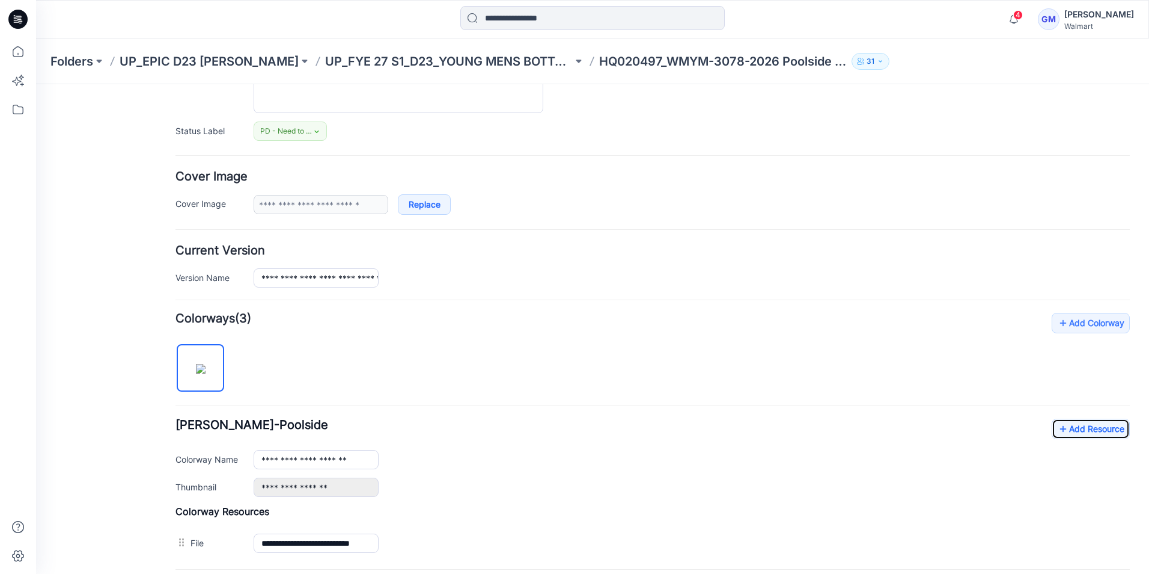
scroll to position [0, 0]
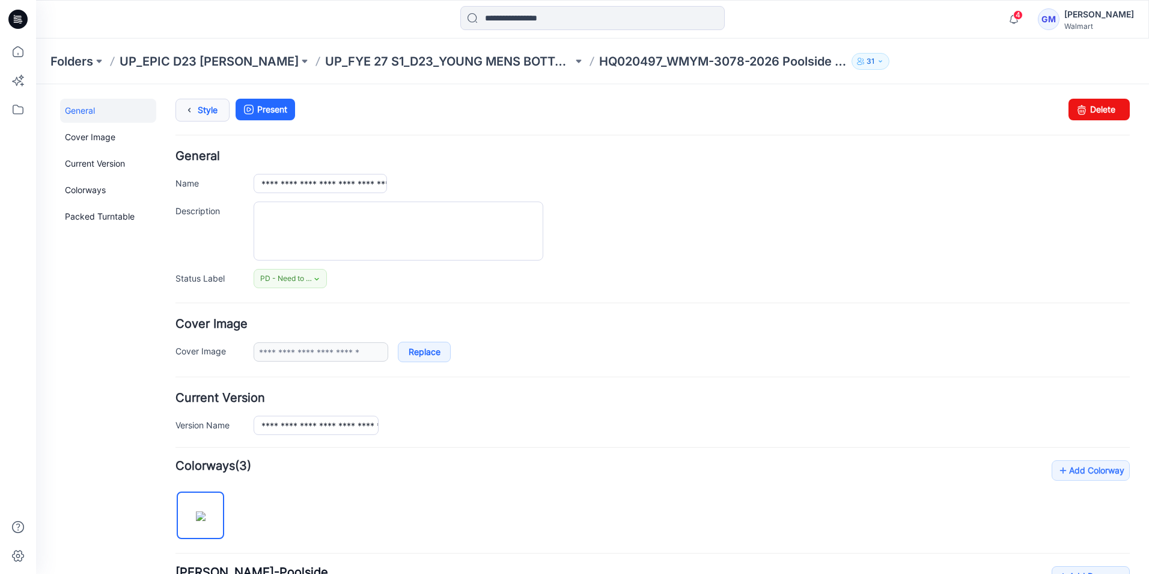
click at [209, 105] on link "Style" at bounding box center [203, 110] width 54 height 23
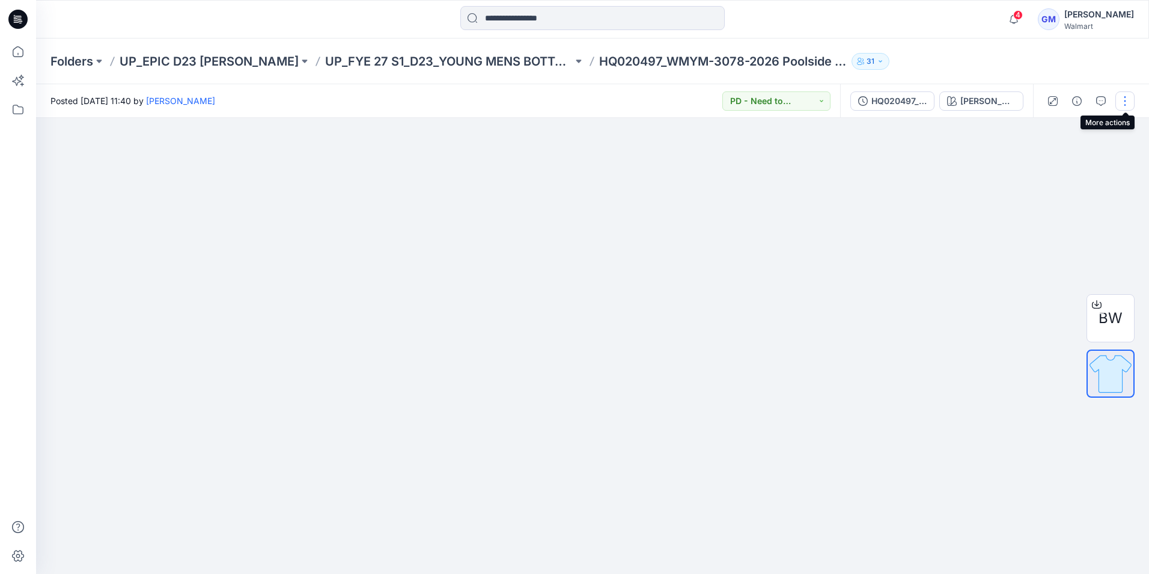
click at [1123, 98] on button "button" at bounding box center [1125, 100] width 19 height 19
click at [1056, 163] on p "Edit" at bounding box center [1048, 162] width 15 height 13
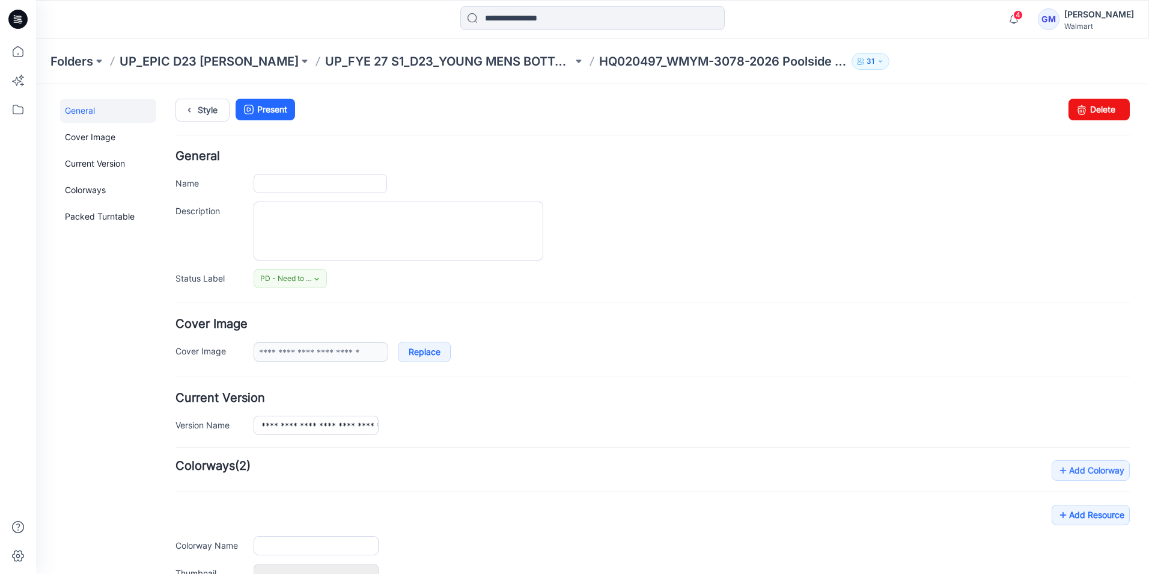
type input "**********"
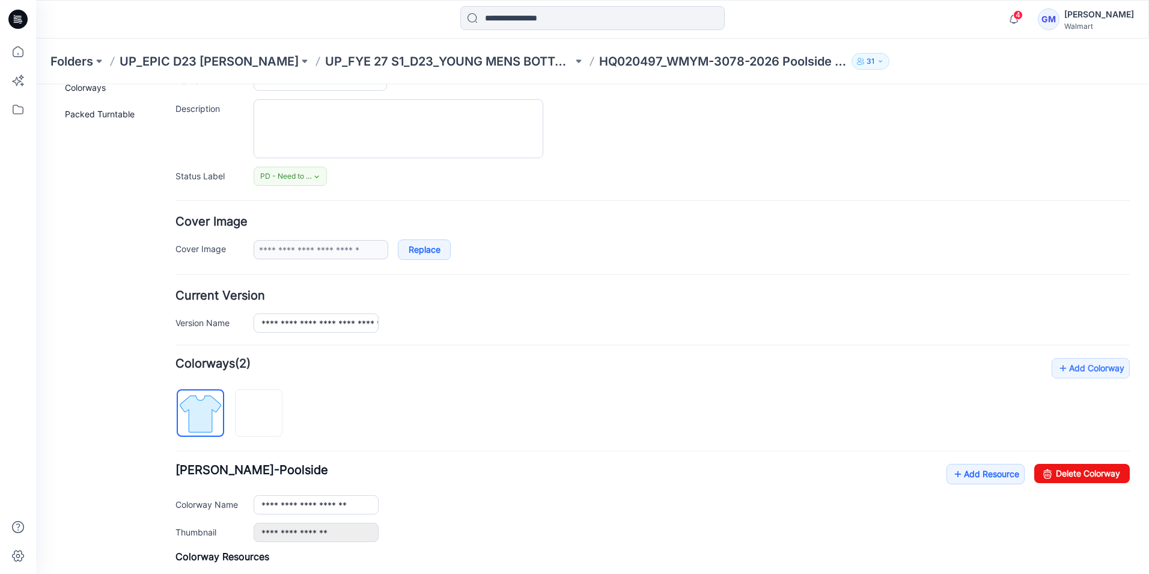
scroll to position [180, 0]
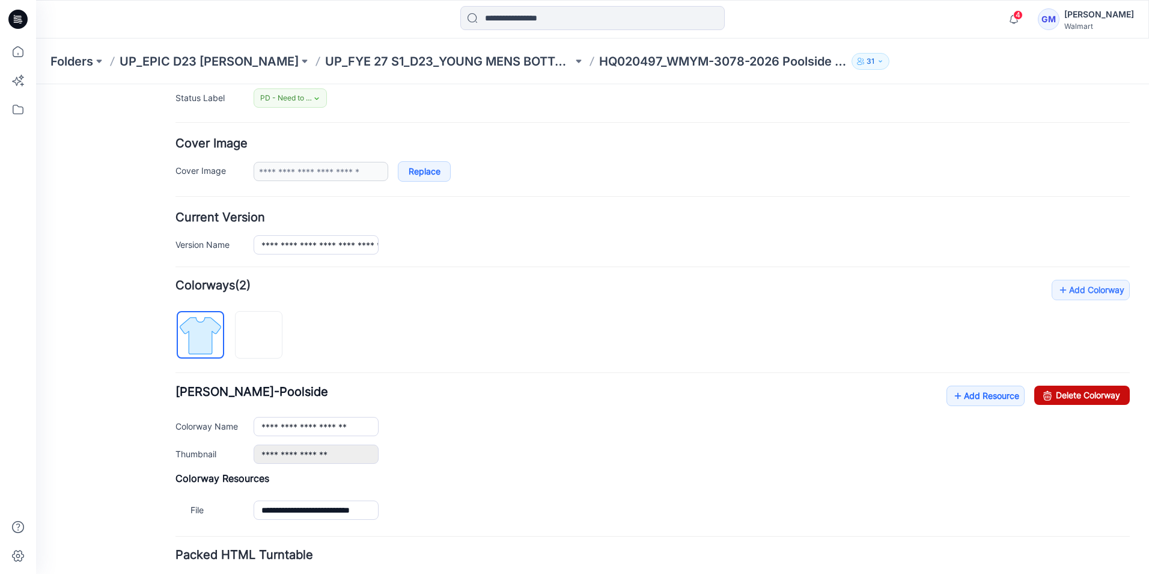
click at [1064, 393] on link "Delete Colorway" at bounding box center [1083, 394] width 96 height 19
type input "**********"
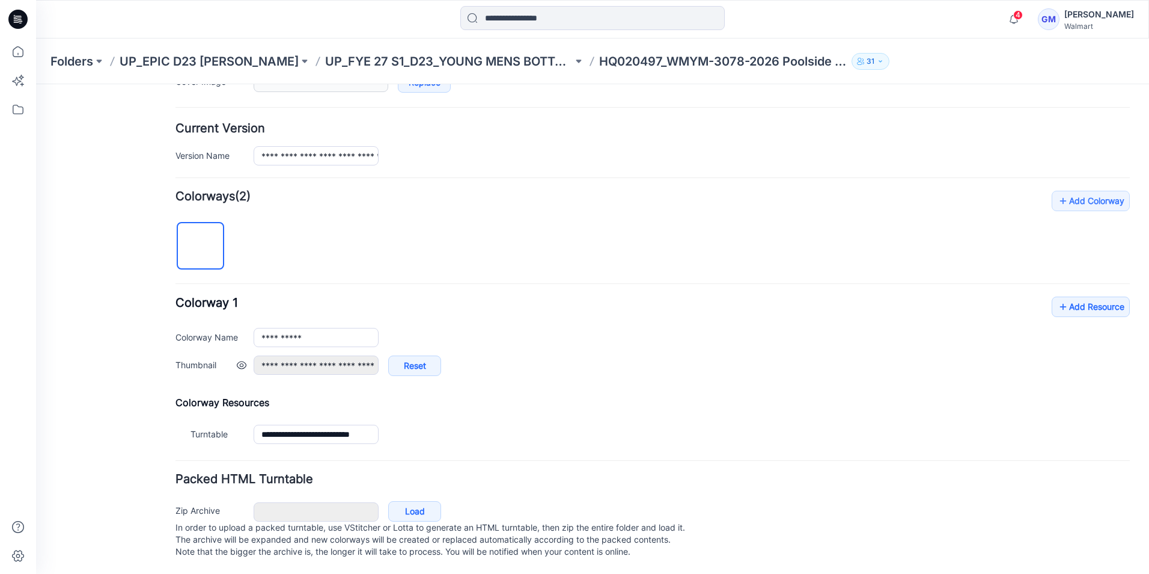
scroll to position [0, 0]
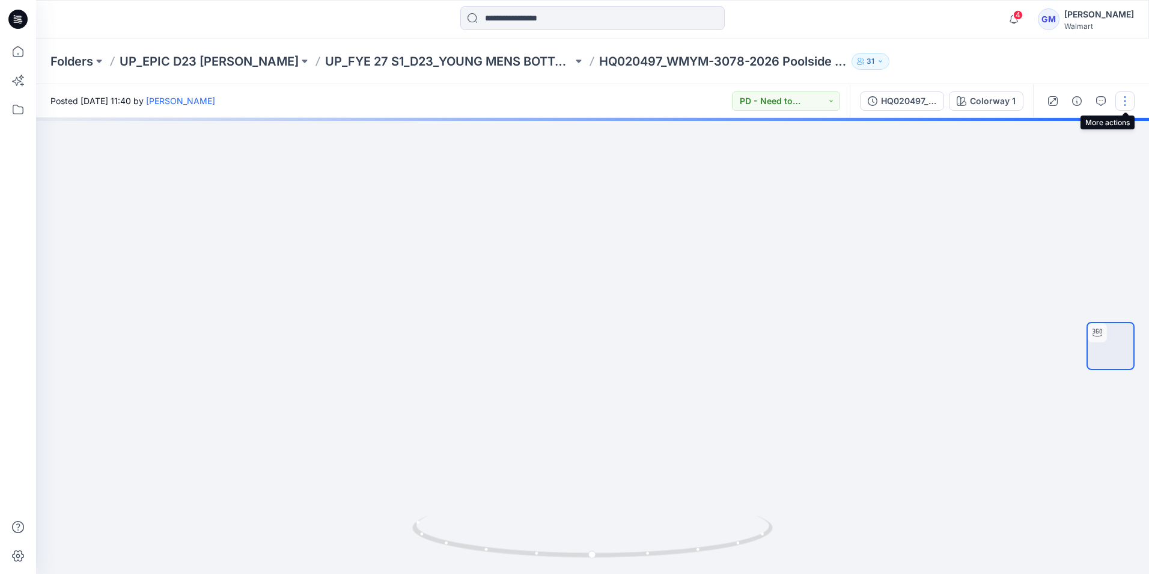
click at [1127, 100] on button "button" at bounding box center [1125, 100] width 19 height 19
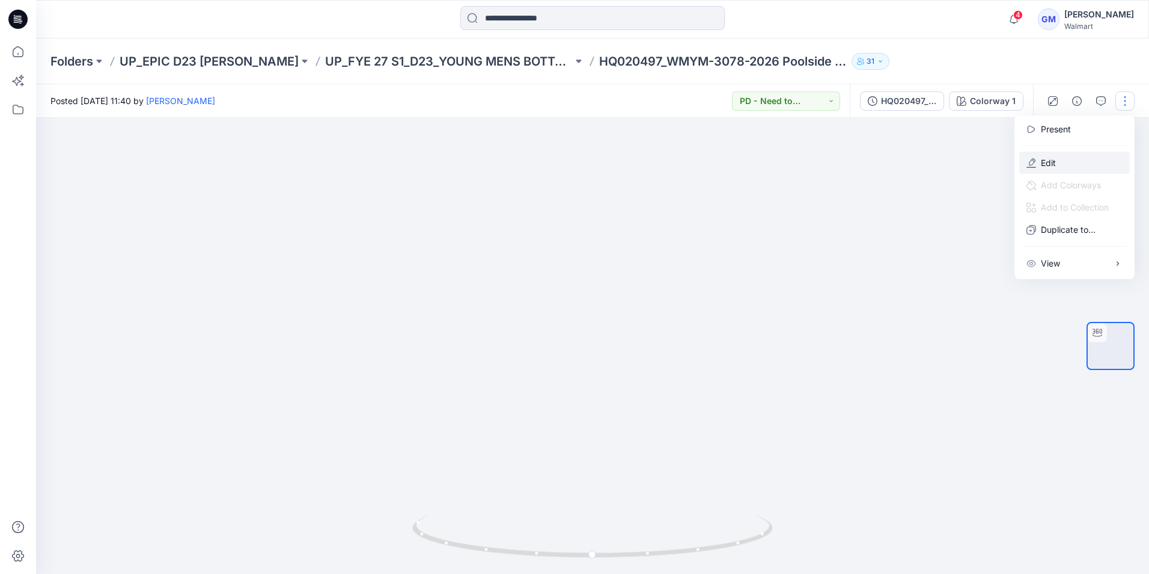
click at [1062, 159] on button "Edit" at bounding box center [1075, 163] width 111 height 22
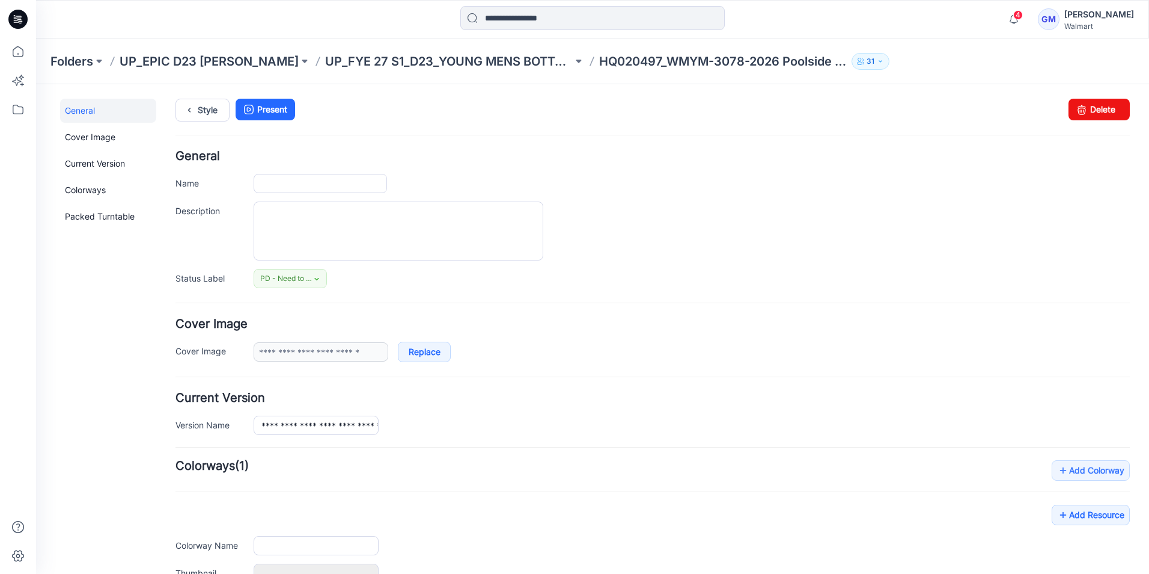
type input "**********"
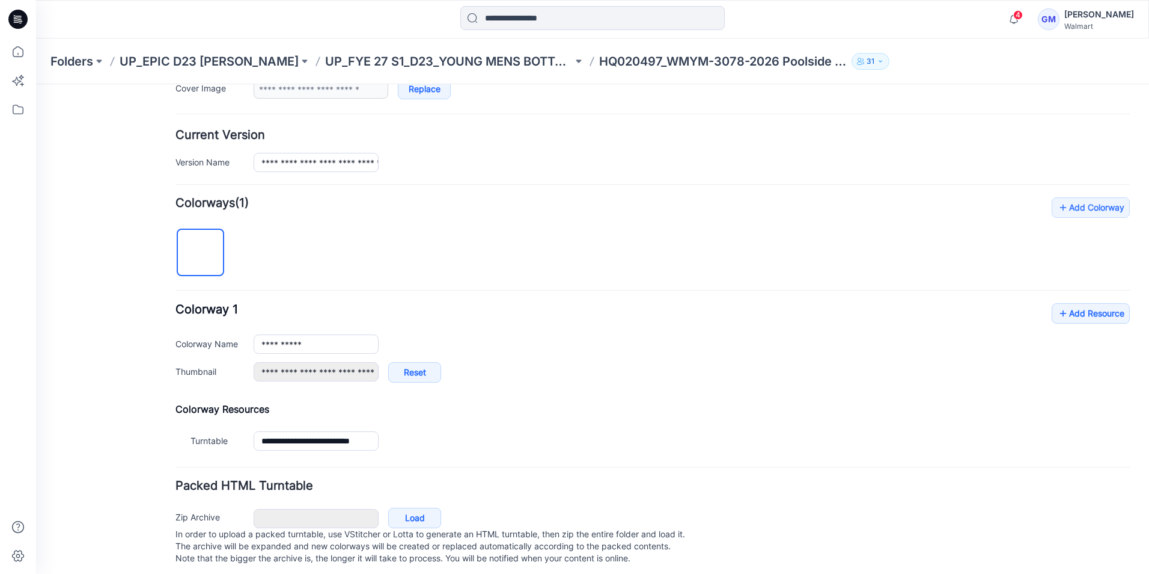
scroll to position [281, 0]
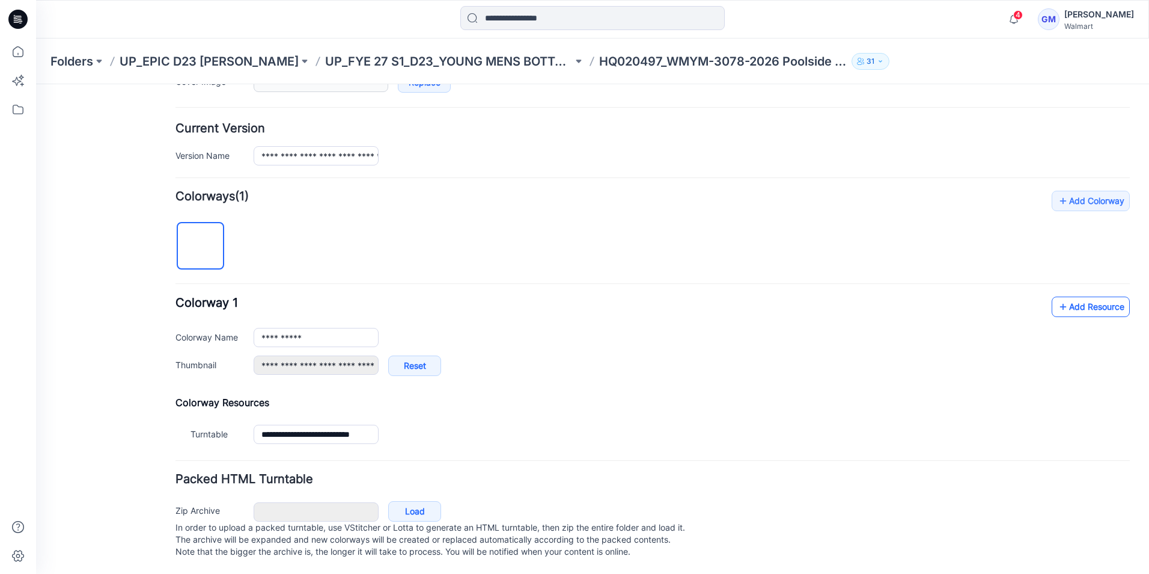
click at [1067, 296] on link "Add Resource" at bounding box center [1091, 306] width 78 height 20
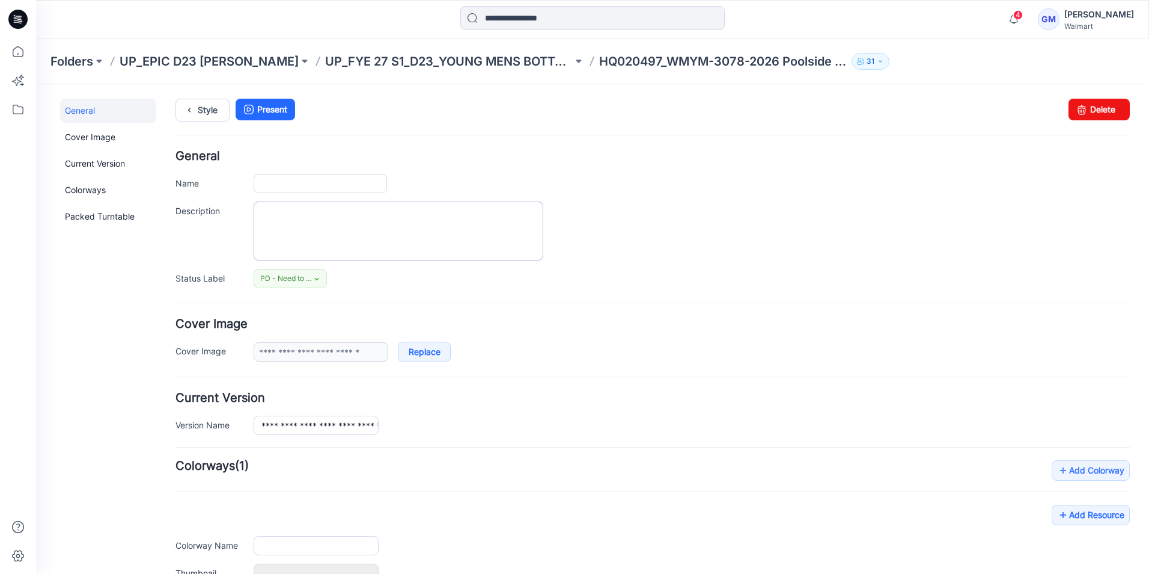
type input "**********"
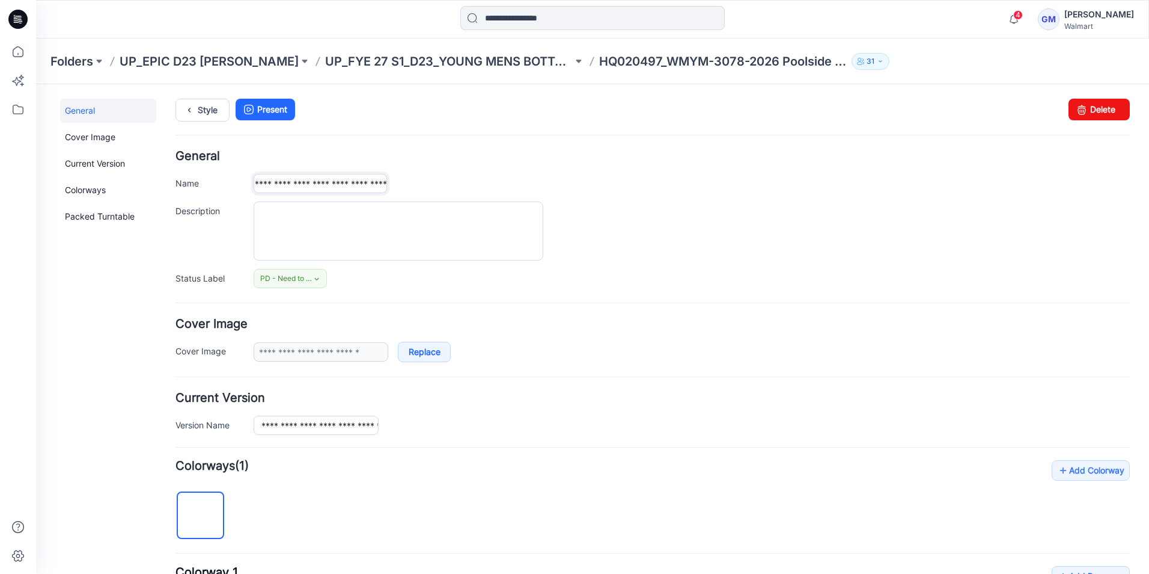
scroll to position [0, 121]
drag, startPoint x: 310, startPoint y: 184, endPoint x: 412, endPoint y: 193, distance: 102.6
click at [412, 193] on div "**********" at bounding box center [653, 219] width 955 height 138
click at [259, 426] on input "**********" at bounding box center [316, 424] width 125 height 19
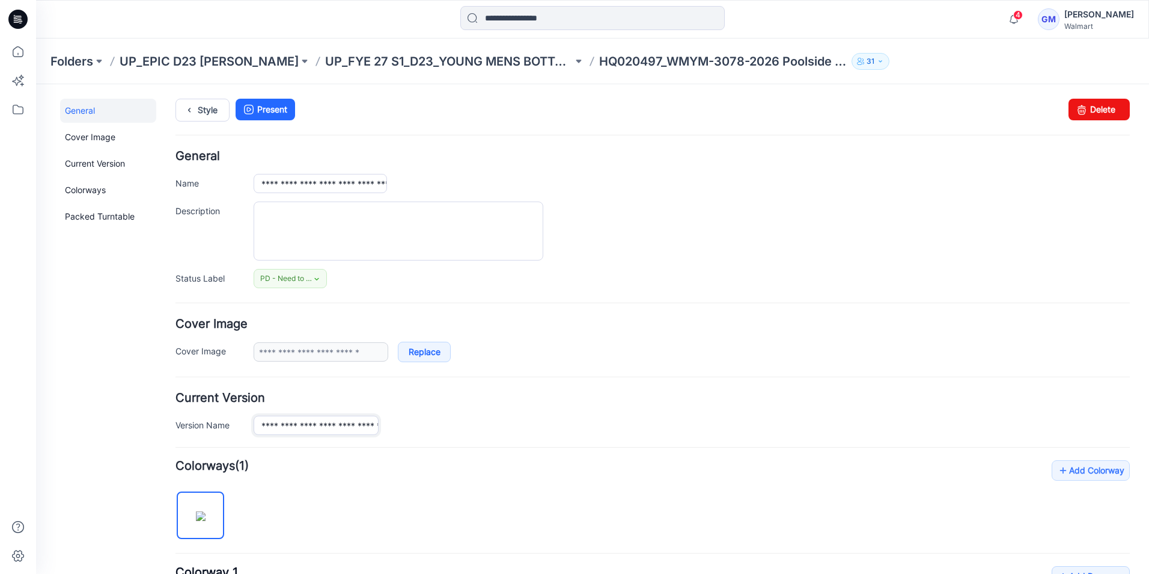
paste input "text"
type input "**********"
click at [429, 418] on div "**********" at bounding box center [692, 424] width 877 height 19
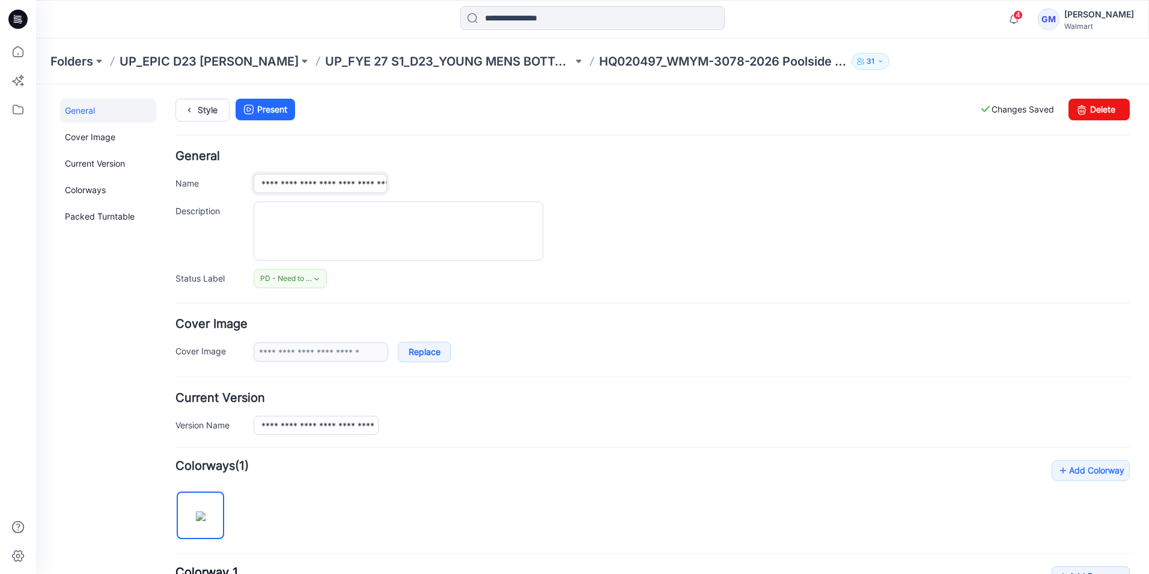
click at [262, 186] on input "**********" at bounding box center [320, 183] width 133 height 19
paste input "text"
type input "**********"
click at [429, 174] on div "**********" at bounding box center [692, 183] width 877 height 19
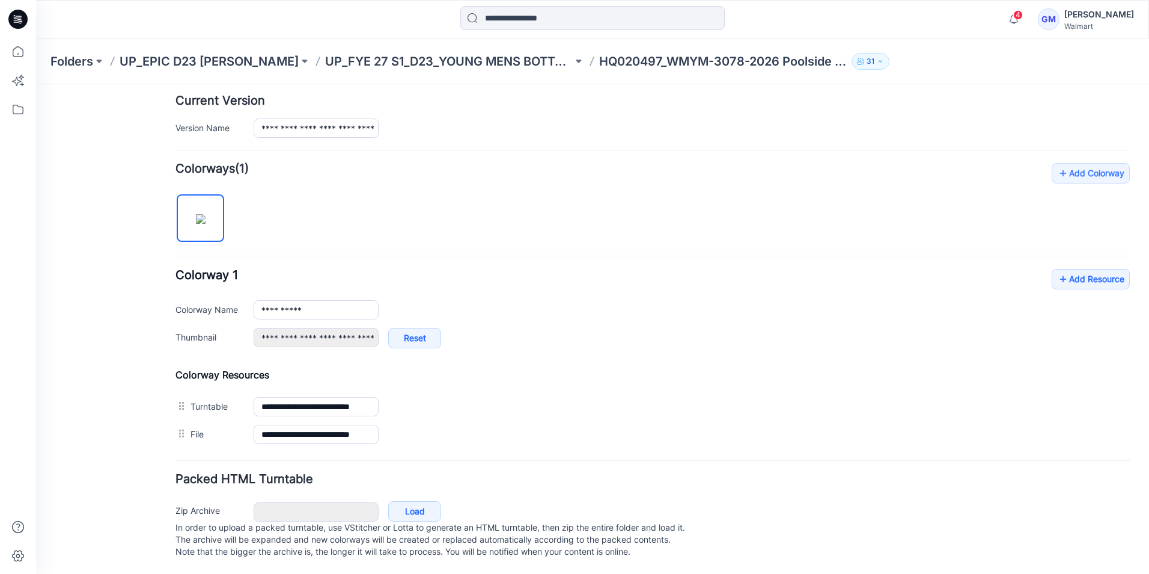
scroll to position [0, 0]
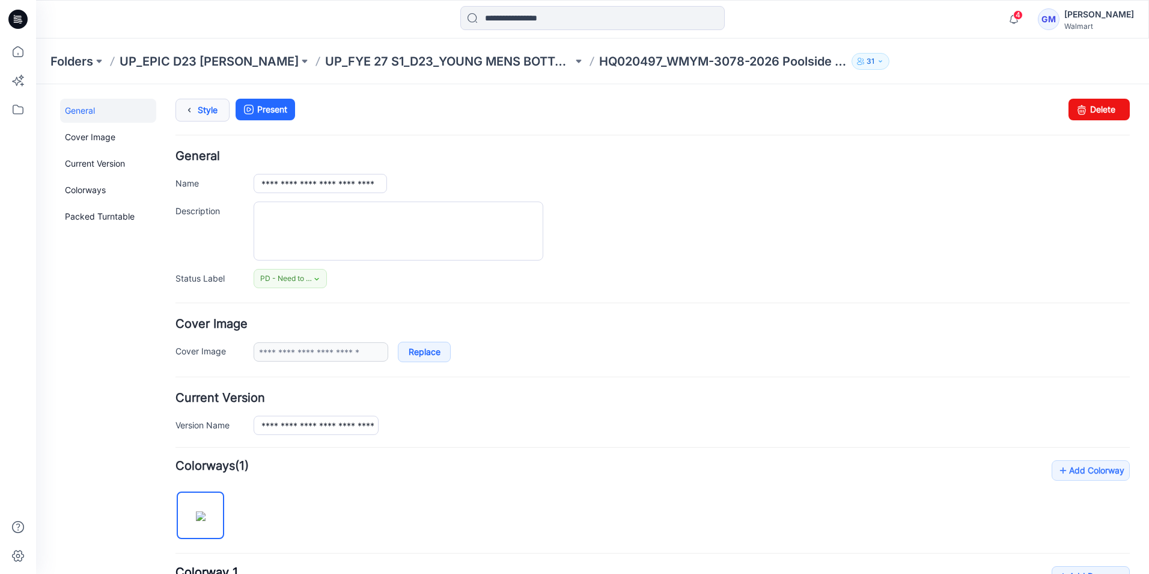
click at [203, 113] on link "Style" at bounding box center [203, 110] width 54 height 23
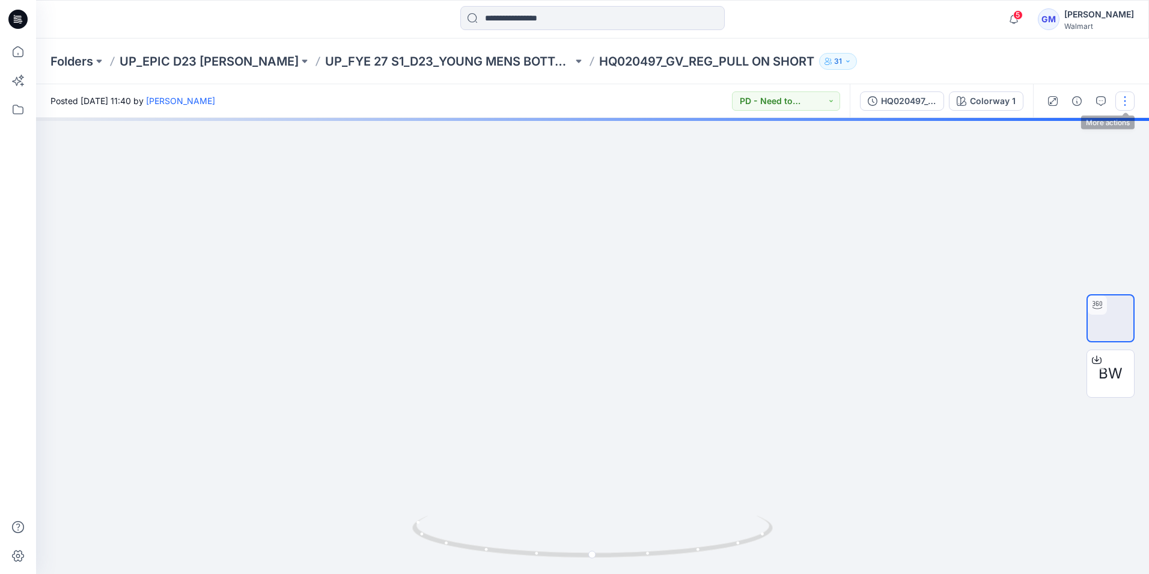
click at [1124, 100] on button "button" at bounding box center [1125, 100] width 19 height 19
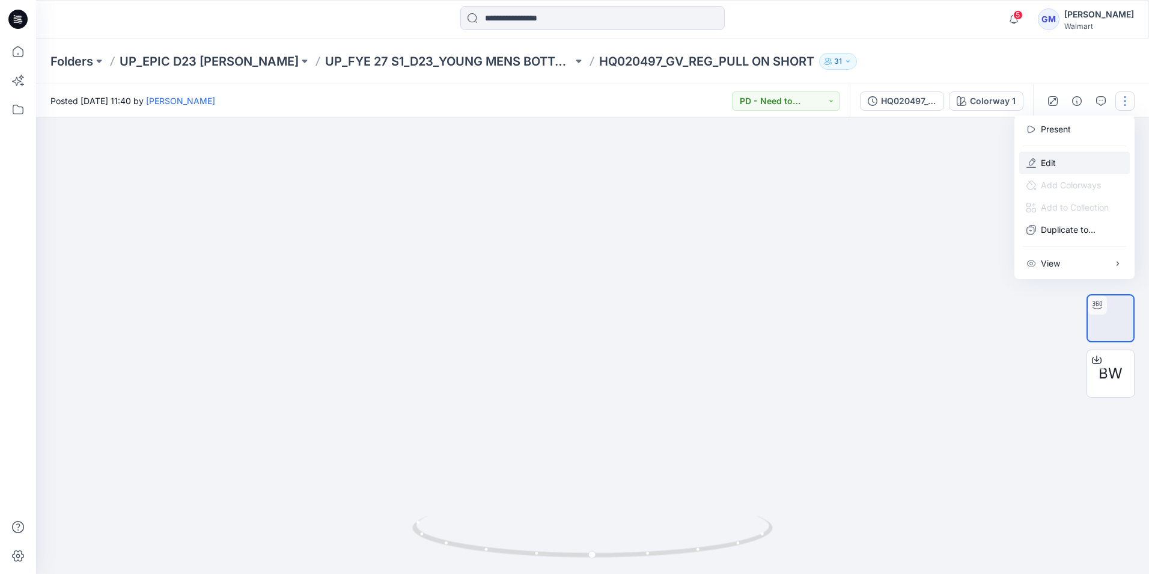
click at [1059, 164] on button "Edit" at bounding box center [1075, 163] width 111 height 22
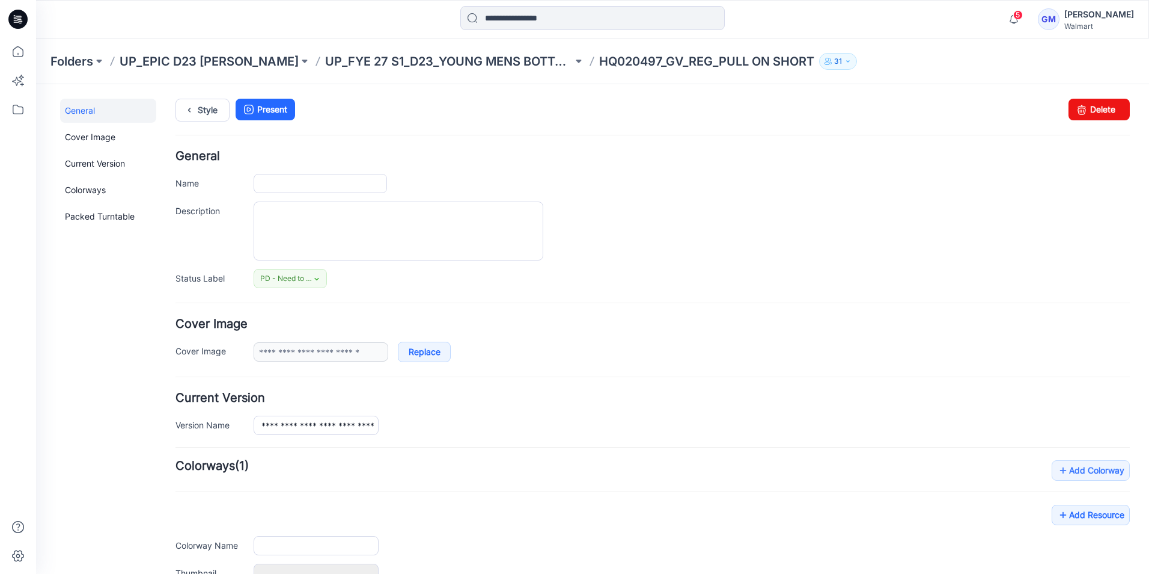
type input "**********"
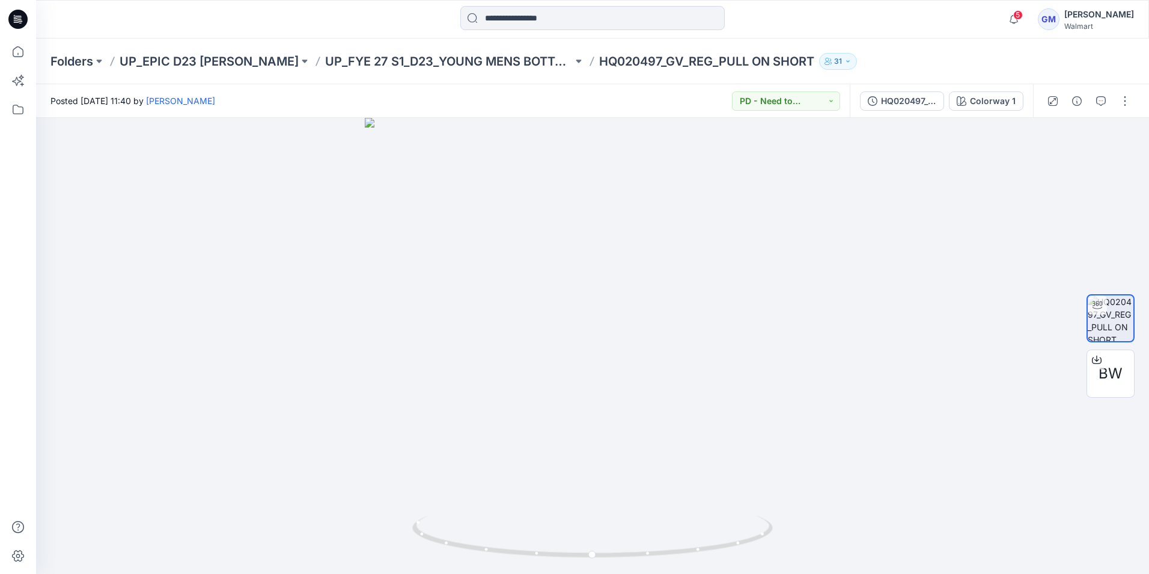
click at [23, 20] on icon at bounding box center [17, 19] width 19 height 19
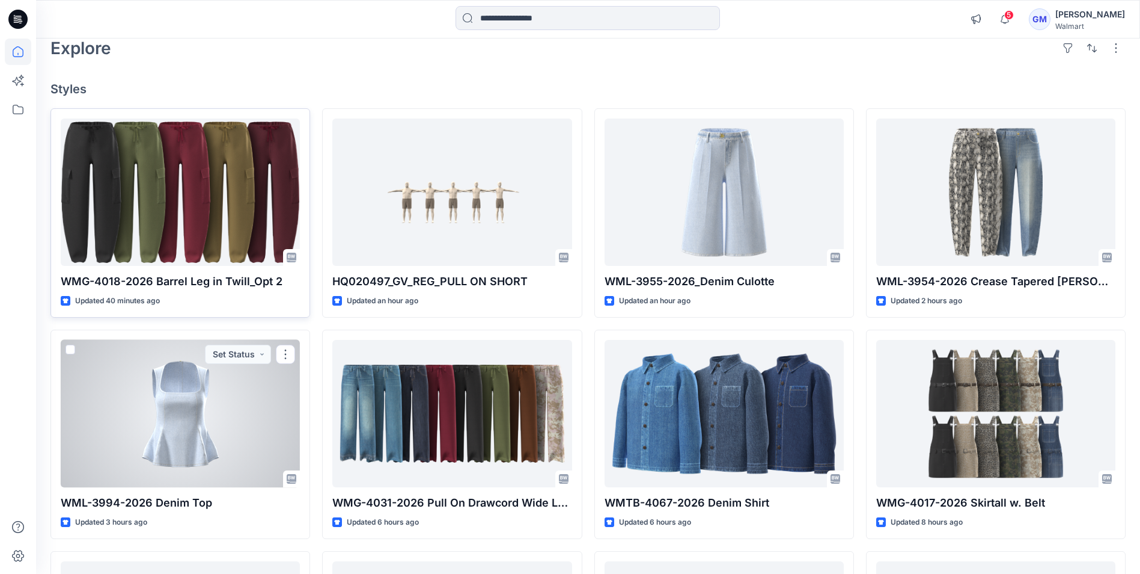
scroll to position [60, 0]
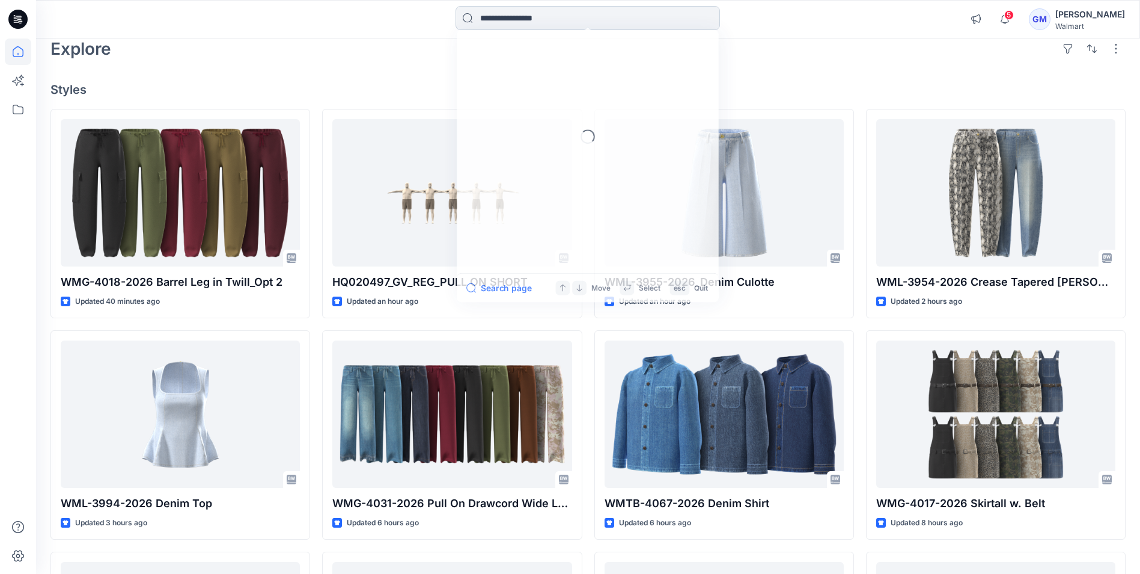
click at [508, 21] on input at bounding box center [588, 18] width 265 height 24
type input "****"
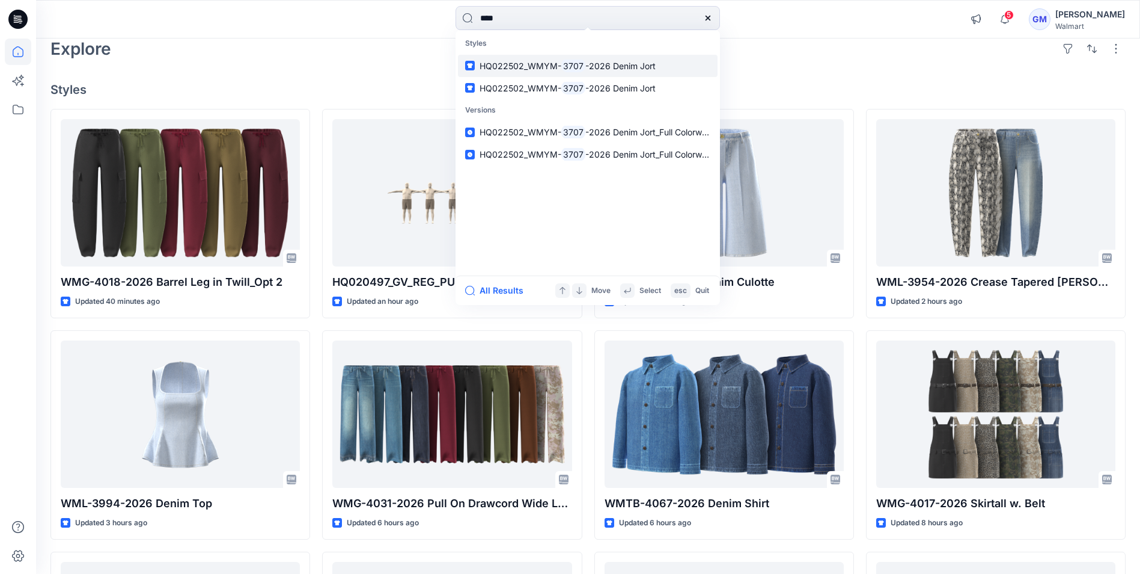
click at [534, 66] on span "HQ022502_WMYM-" at bounding box center [521, 66] width 82 height 10
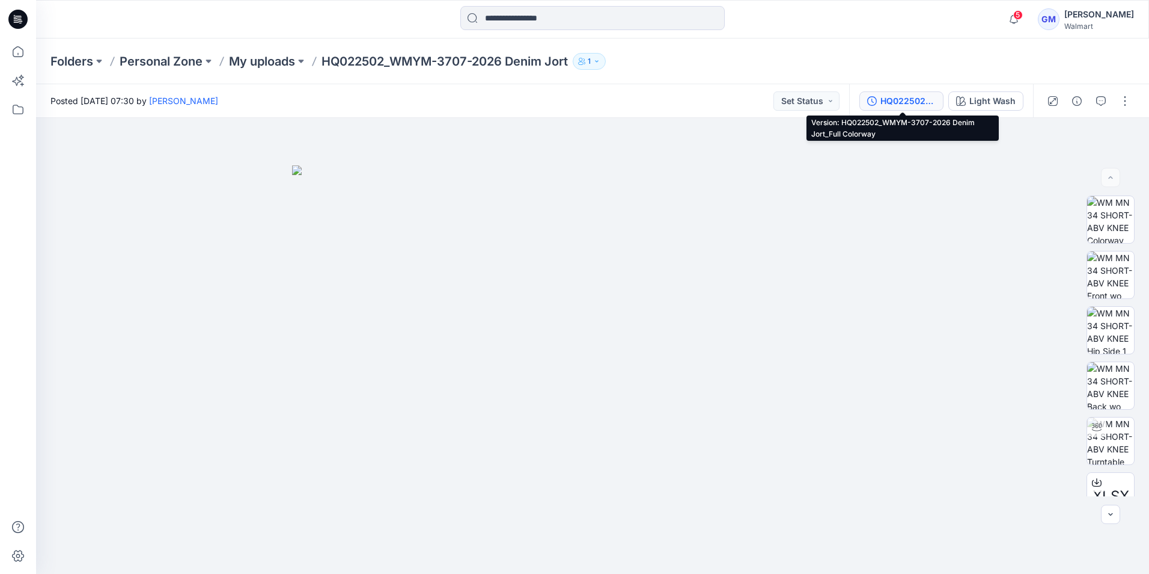
click at [910, 106] on div "HQ022502_WMYM-3707-2026 Denim Jort_Full Colorway" at bounding box center [908, 100] width 55 height 13
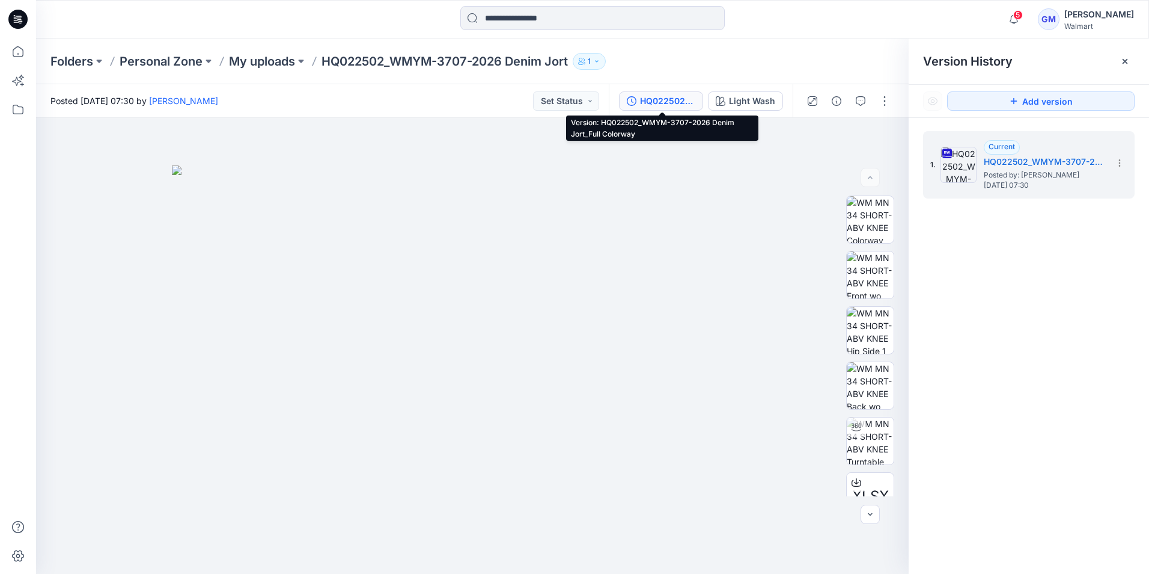
click at [815, 60] on div "Folders Personal Zone My uploads HQ022502_WMYM-3707-2026 Denim Jort 1" at bounding box center [546, 61] width 991 height 17
click at [537, 23] on input at bounding box center [593, 18] width 265 height 24
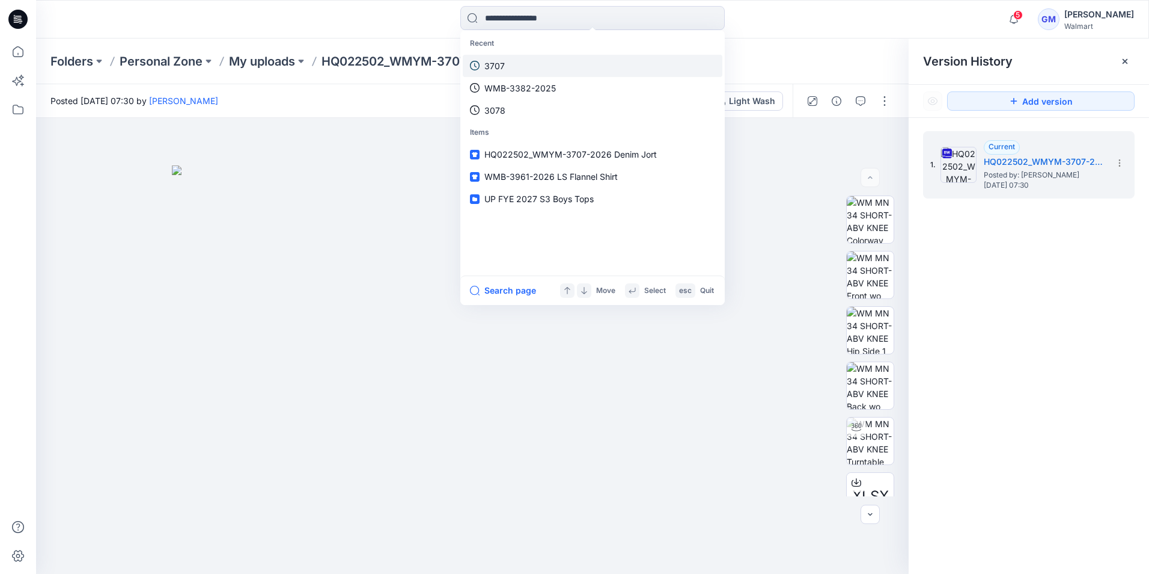
click at [530, 70] on link "3707" at bounding box center [593, 66] width 260 height 22
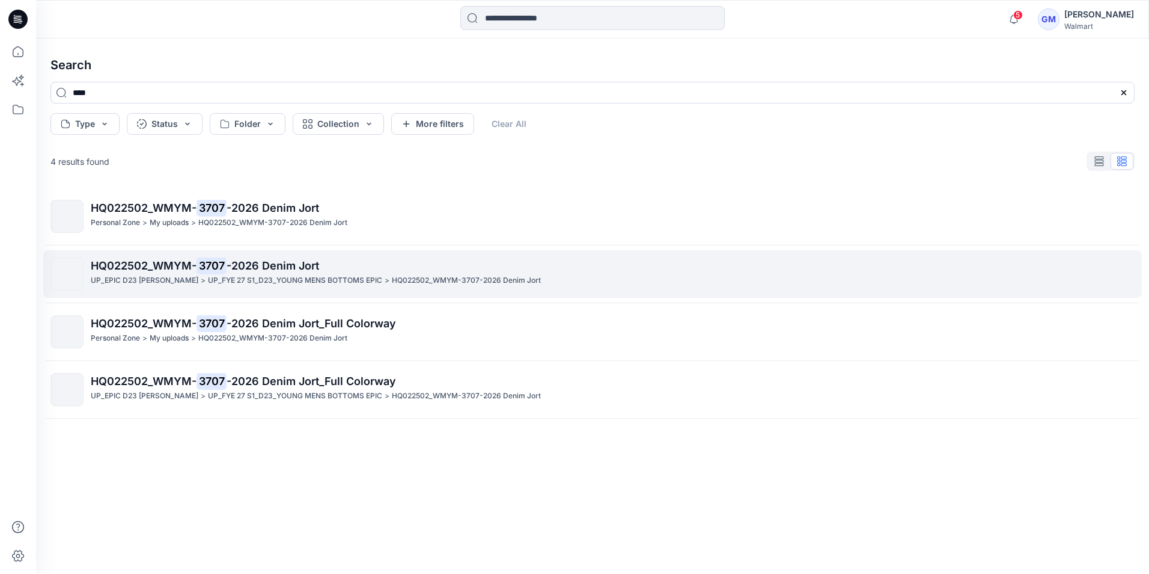
click at [189, 275] on div "UP_EPIC D23 [PERSON_NAME] > UP_FYE 27 S1_D23_YOUNG MENS BOTTOMS EPIC > HQ022502…" at bounding box center [613, 280] width 1044 height 13
